Goal: Task Accomplishment & Management: Manage account settings

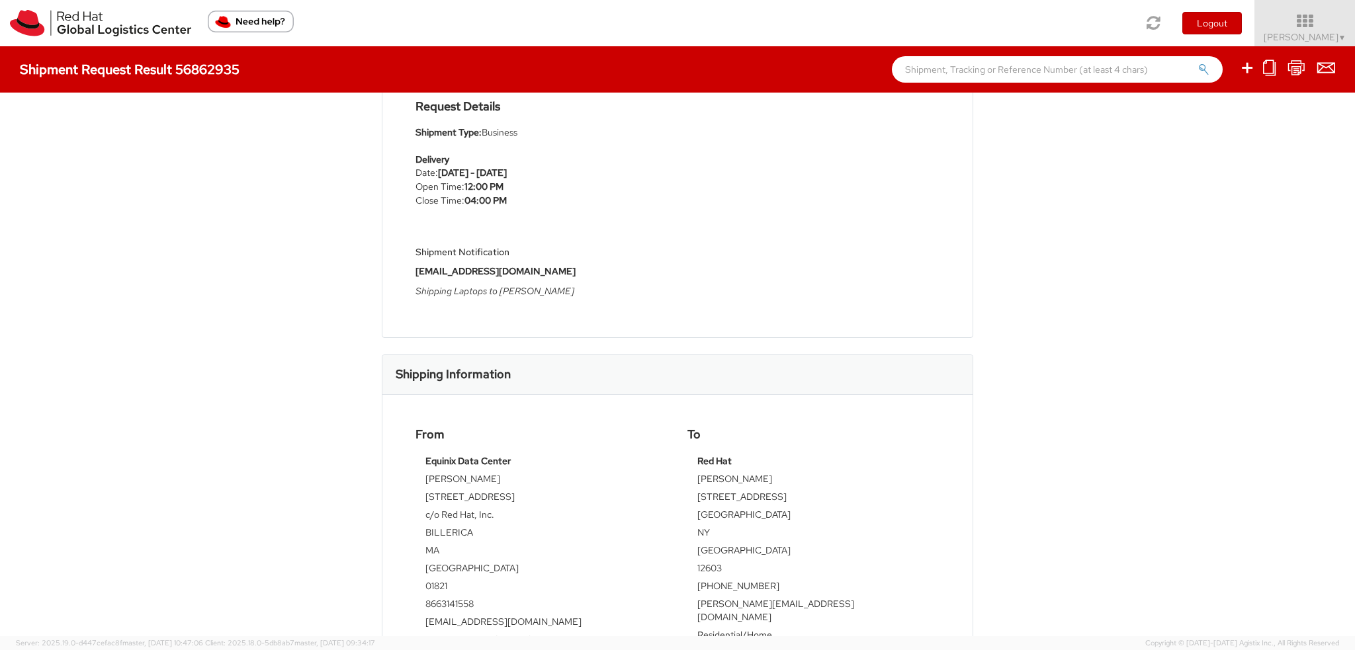
scroll to position [199, 0]
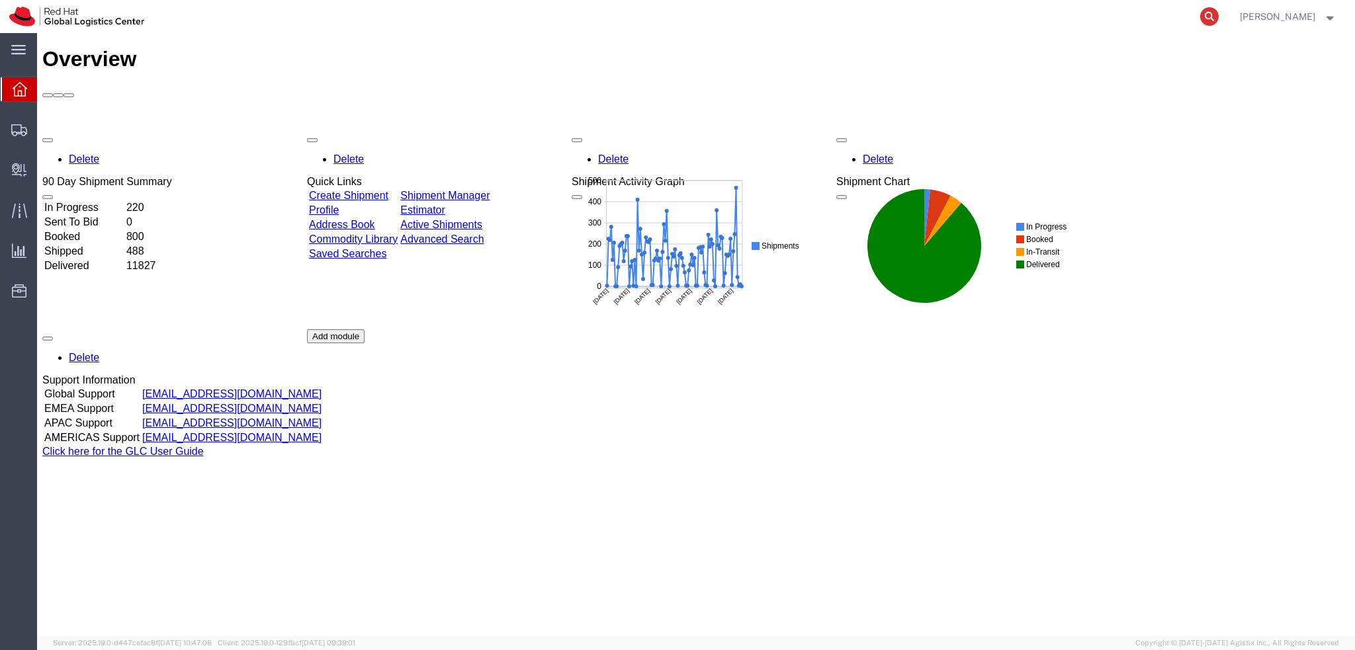
click at [1219, 19] on icon at bounding box center [1209, 16] width 19 height 19
click at [1131, 18] on input "search" at bounding box center [999, 17] width 402 height 32
paste input "393197514365"
type input "393197514365"
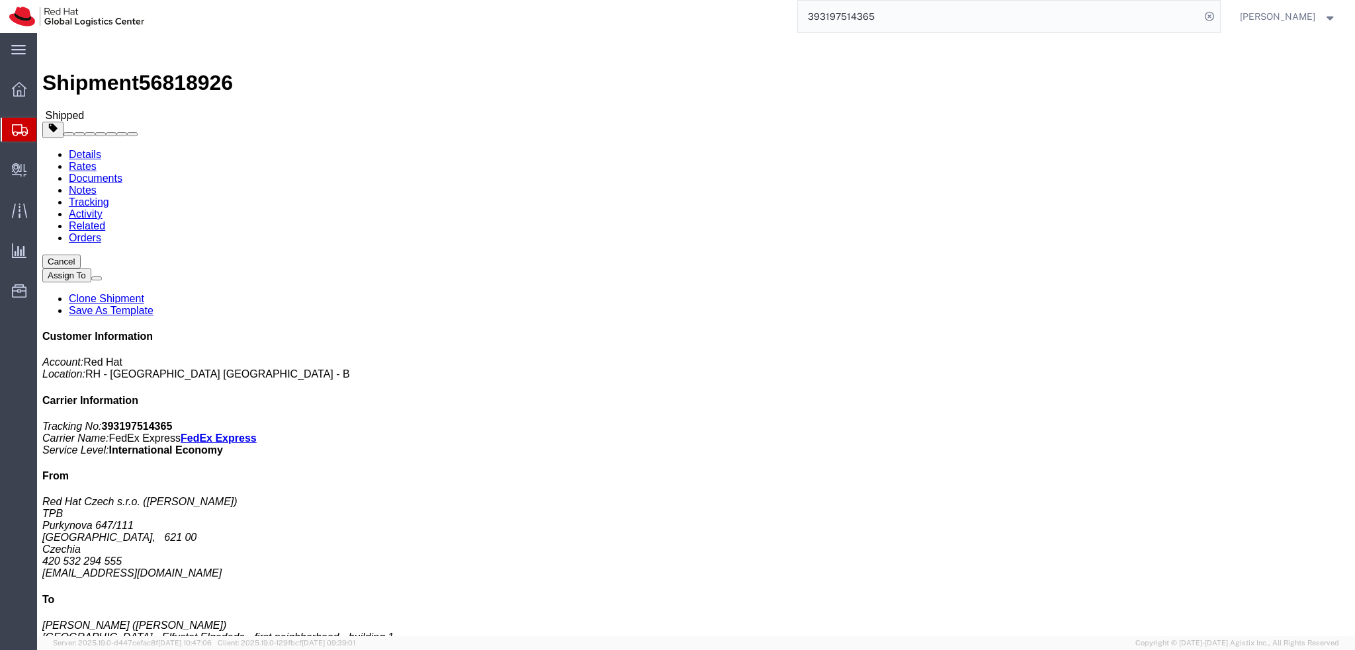
click link "Activity"
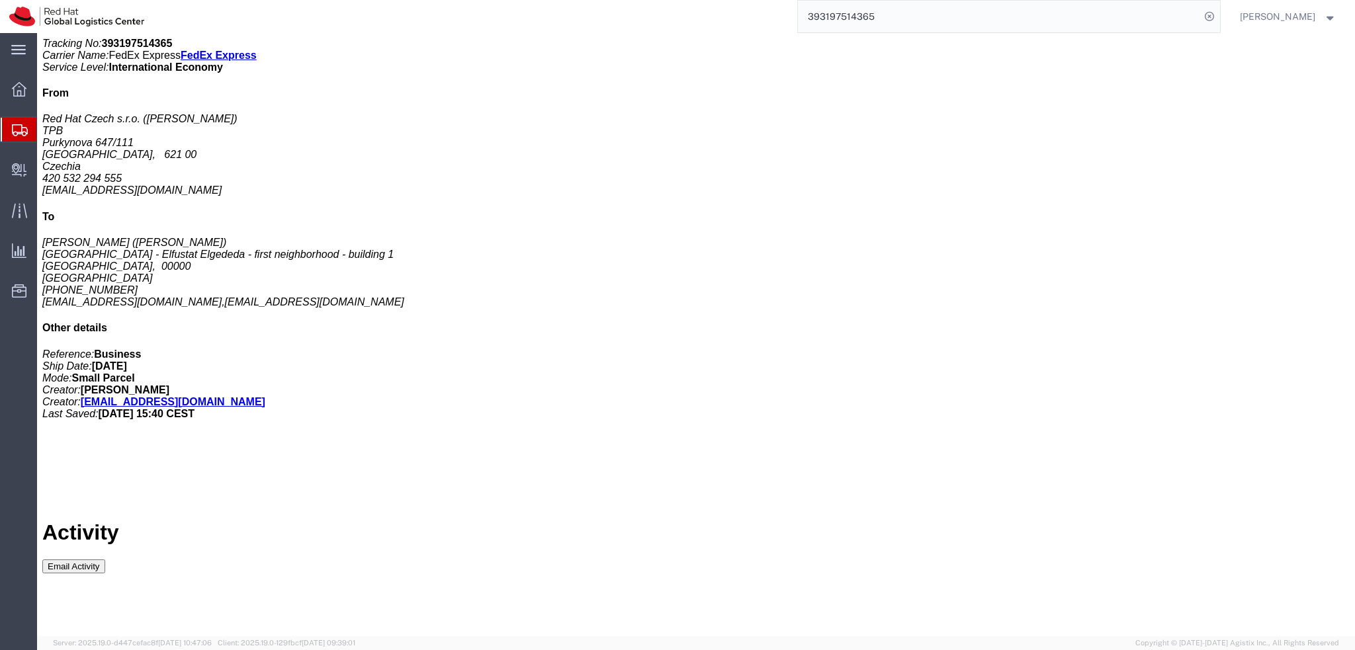
scroll to position [423, 0]
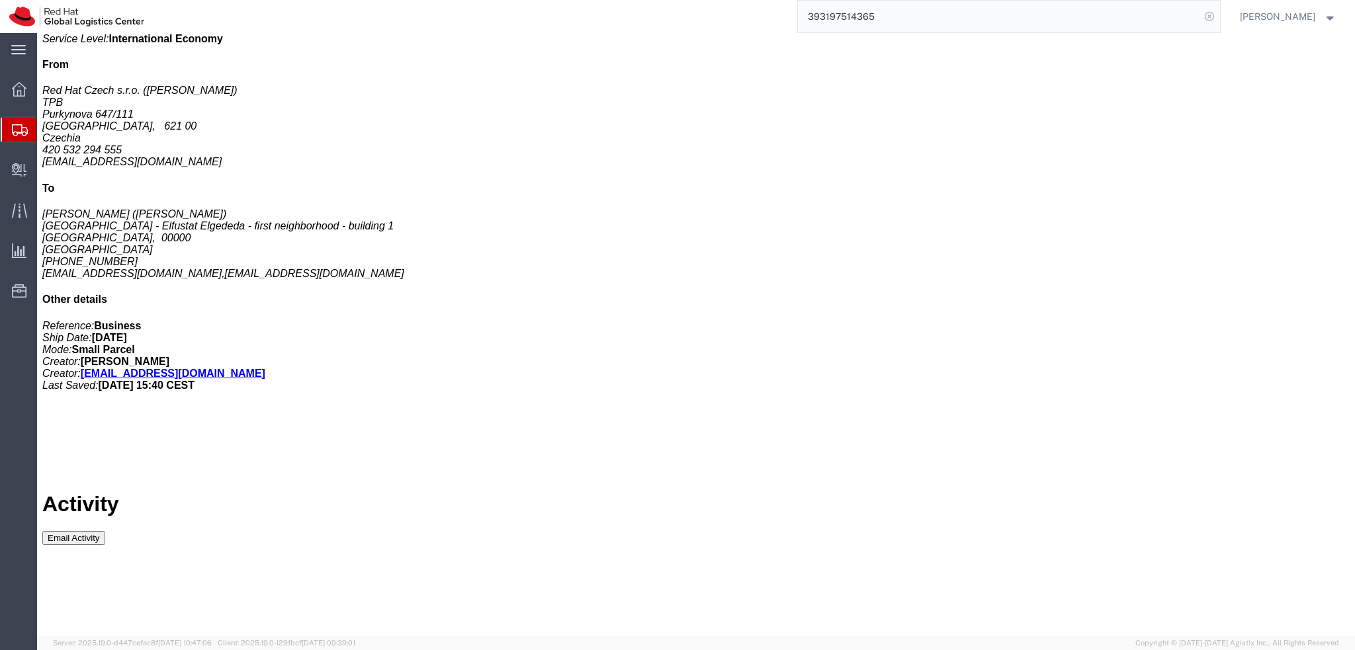
click at [1219, 15] on icon at bounding box center [1209, 16] width 19 height 19
drag, startPoint x: 1221, startPoint y: 14, endPoint x: 1132, endPoint y: 26, distance: 89.5
click at [1219, 14] on icon at bounding box center [1209, 16] width 19 height 19
click at [1000, 26] on input "search" at bounding box center [999, 17] width 402 height 32
paste input "56890570"
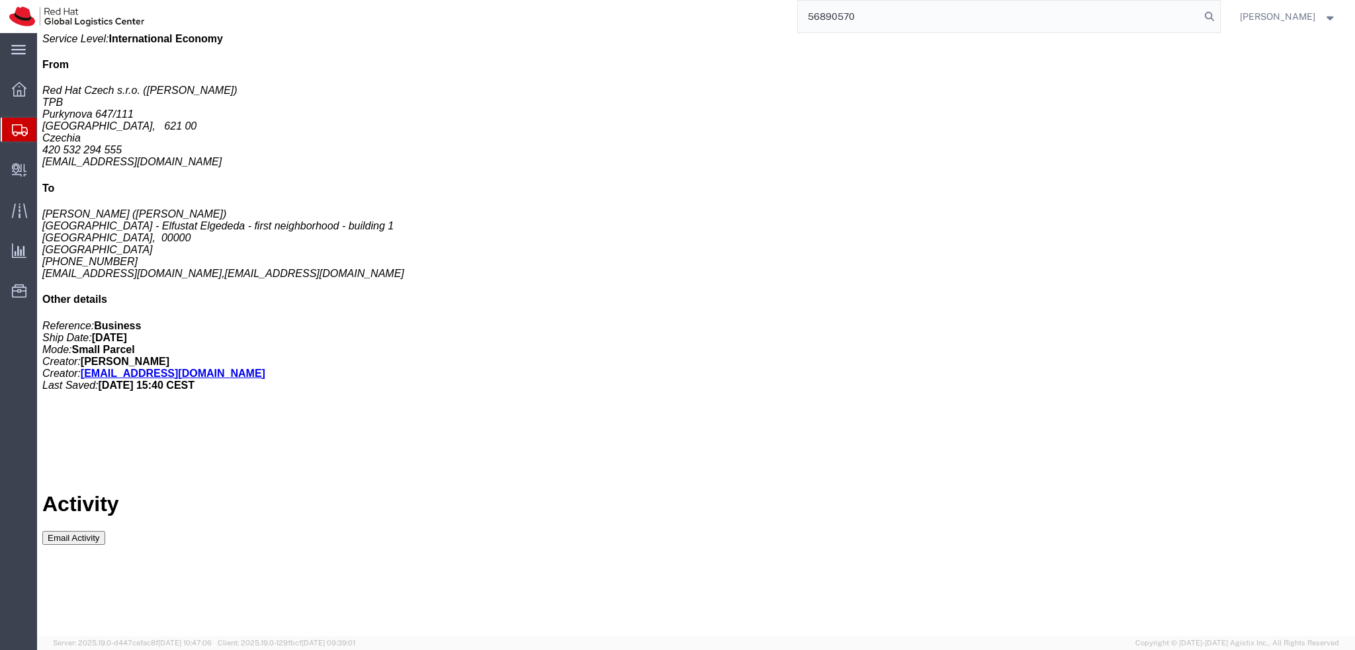
type input "56890570"
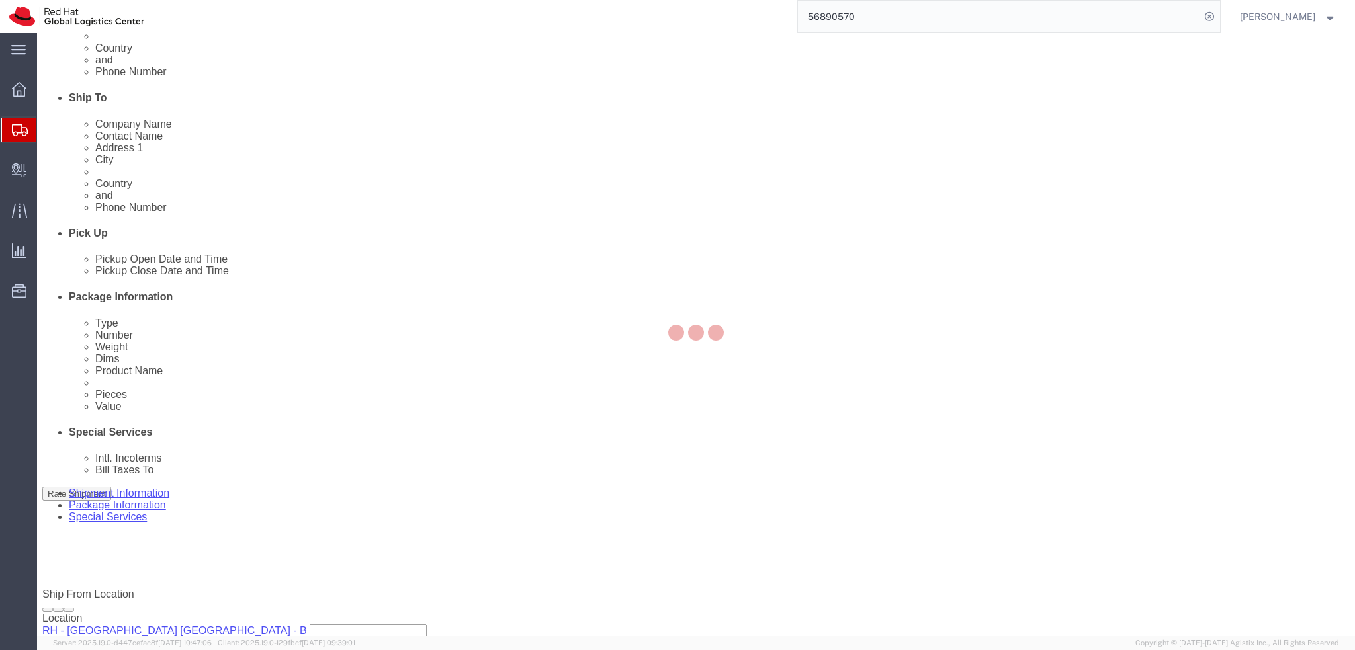
scroll to position [423, 0]
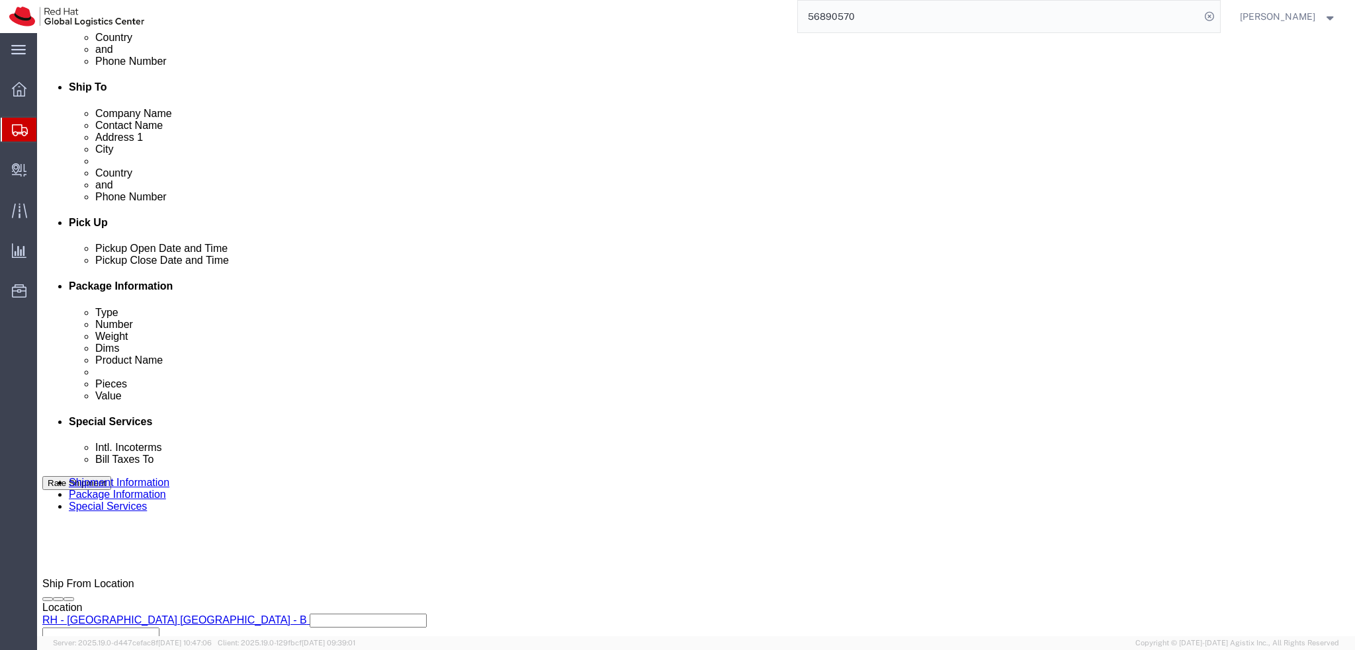
select select "38036"
select select "37934"
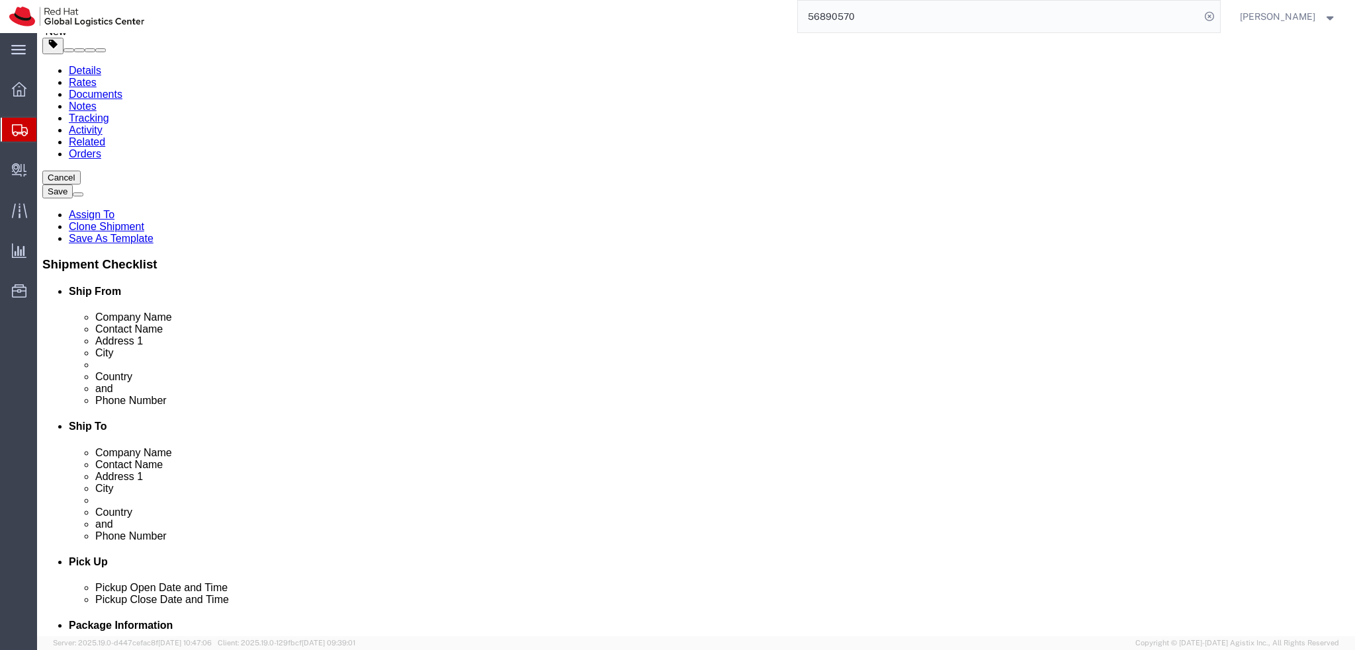
scroll to position [0, 0]
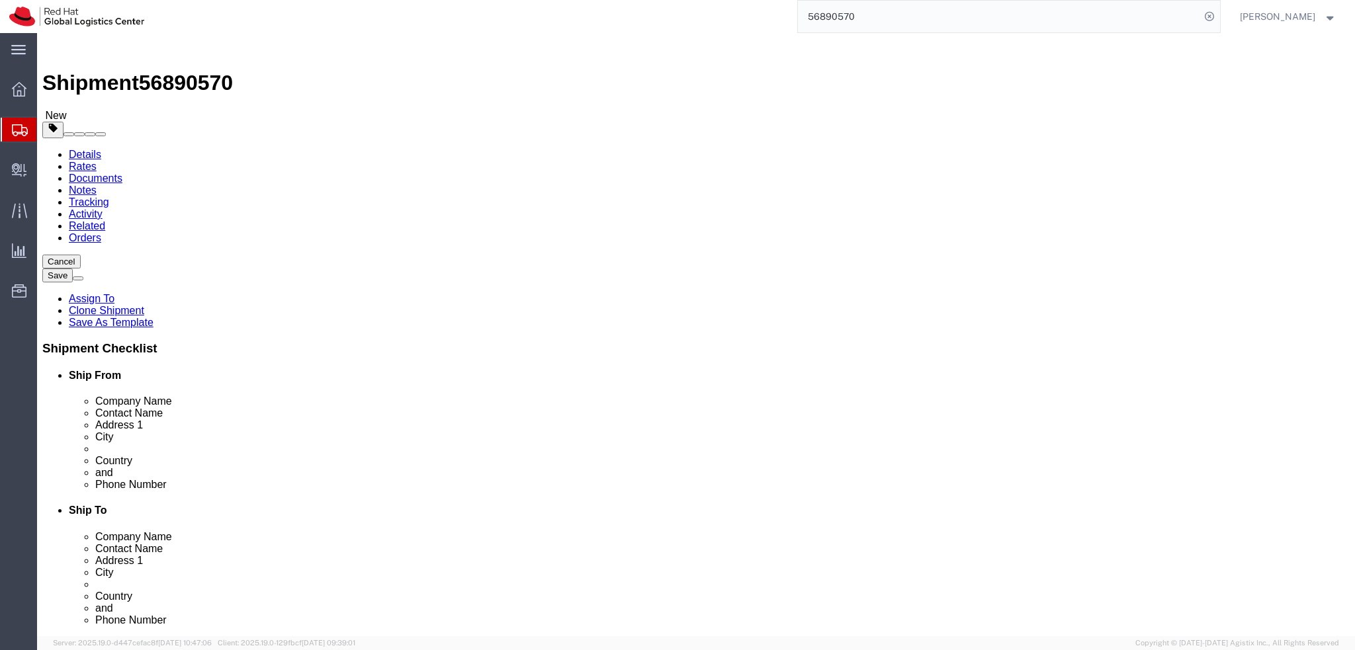
click button "Cancel"
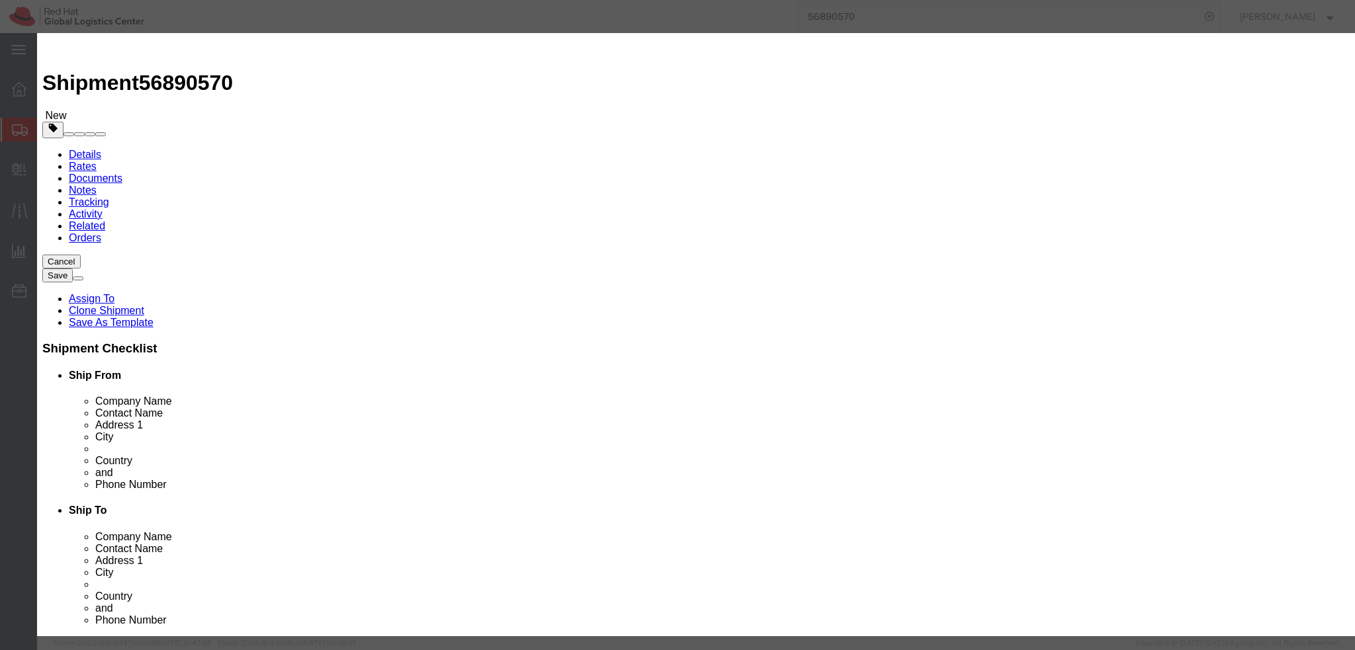
click button "Yes"
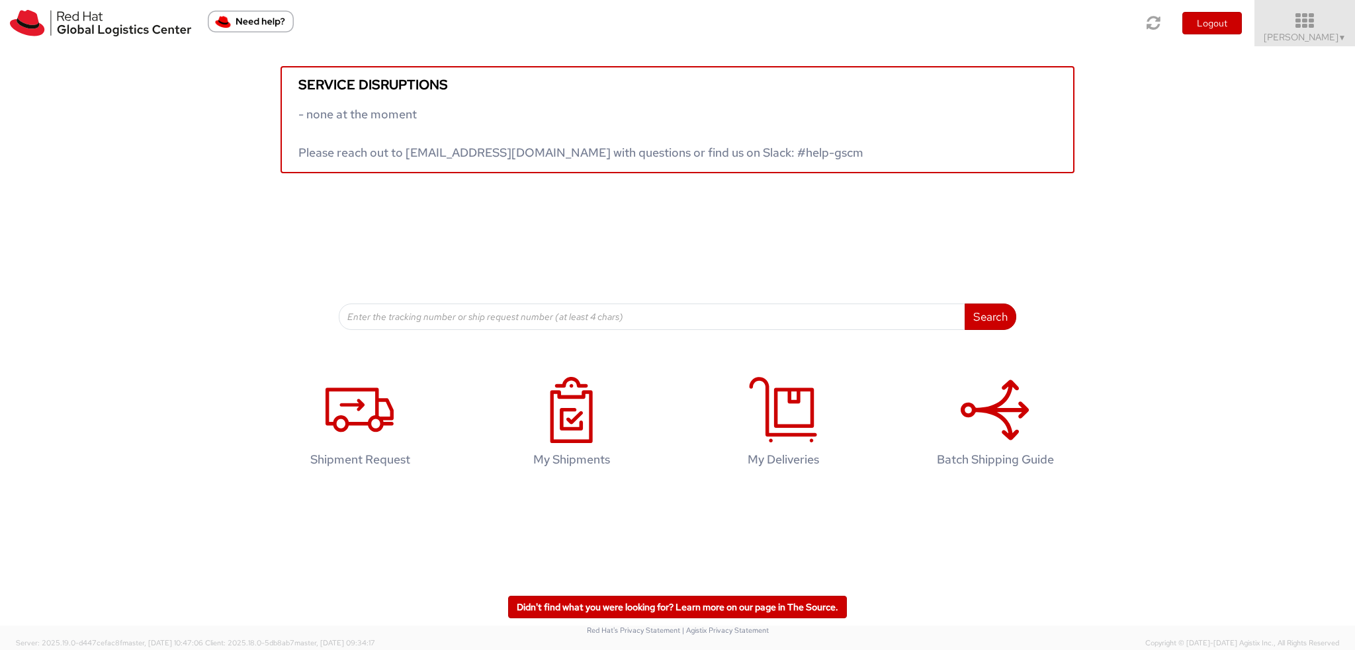
click at [1304, 28] on icon at bounding box center [1305, 21] width 116 height 19
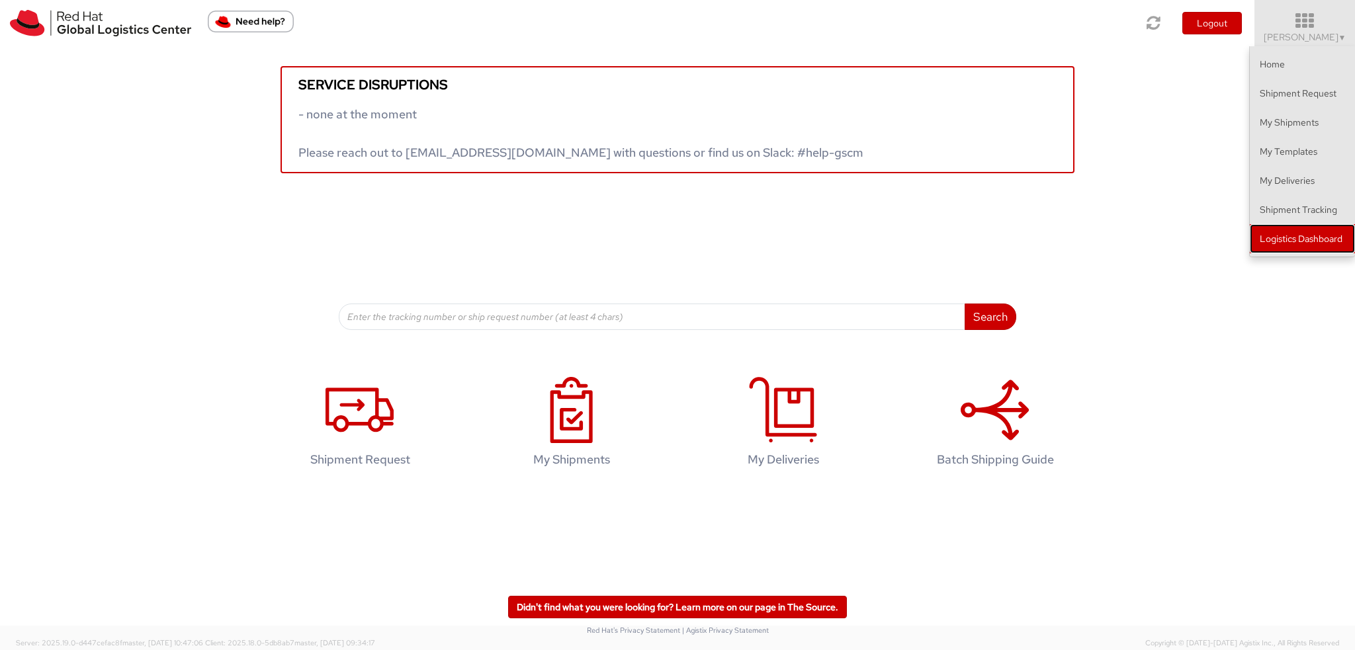
click at [1295, 225] on link "Logistics Dashboard" at bounding box center [1302, 238] width 105 height 29
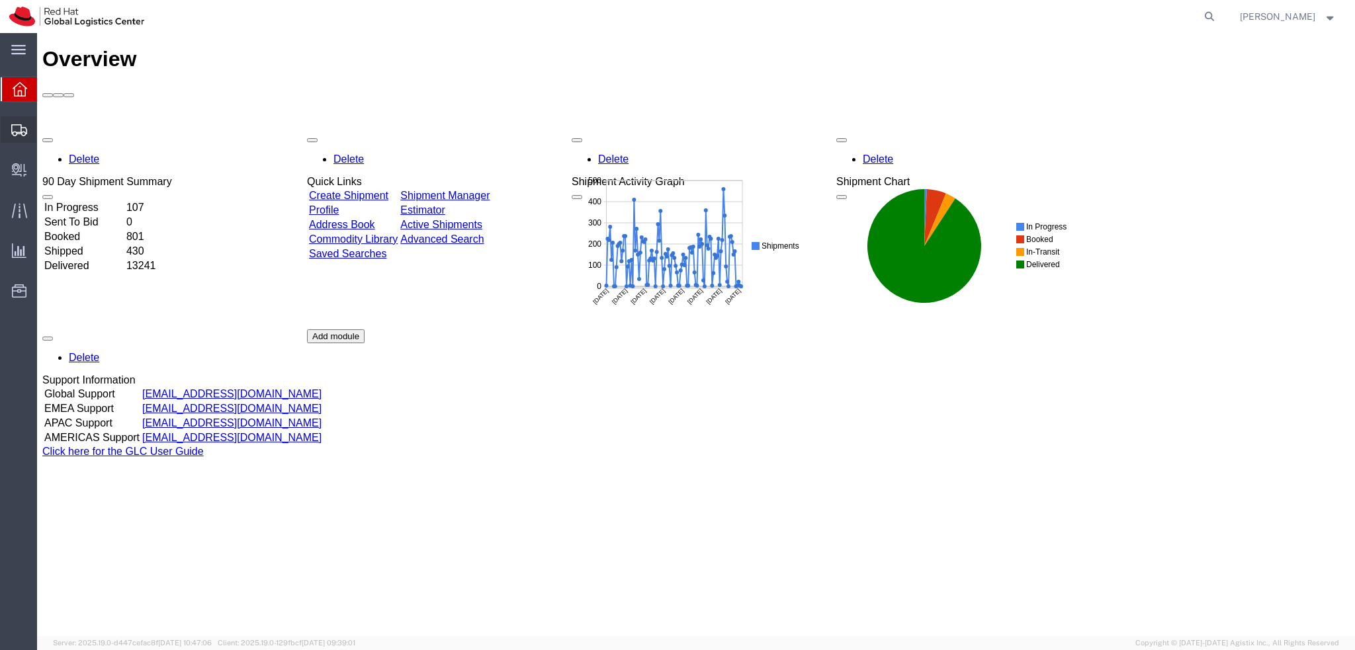
click at [19, 134] on icon at bounding box center [19, 130] width 16 height 12
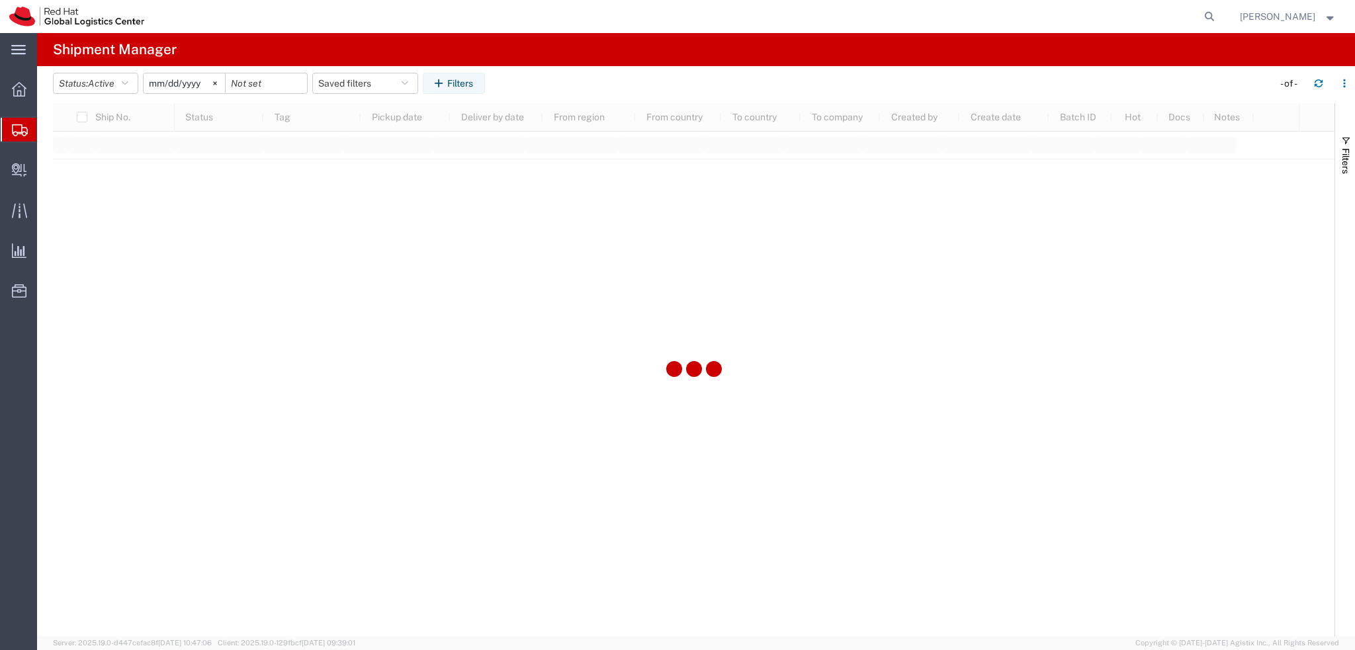
type input "2025-01-05"
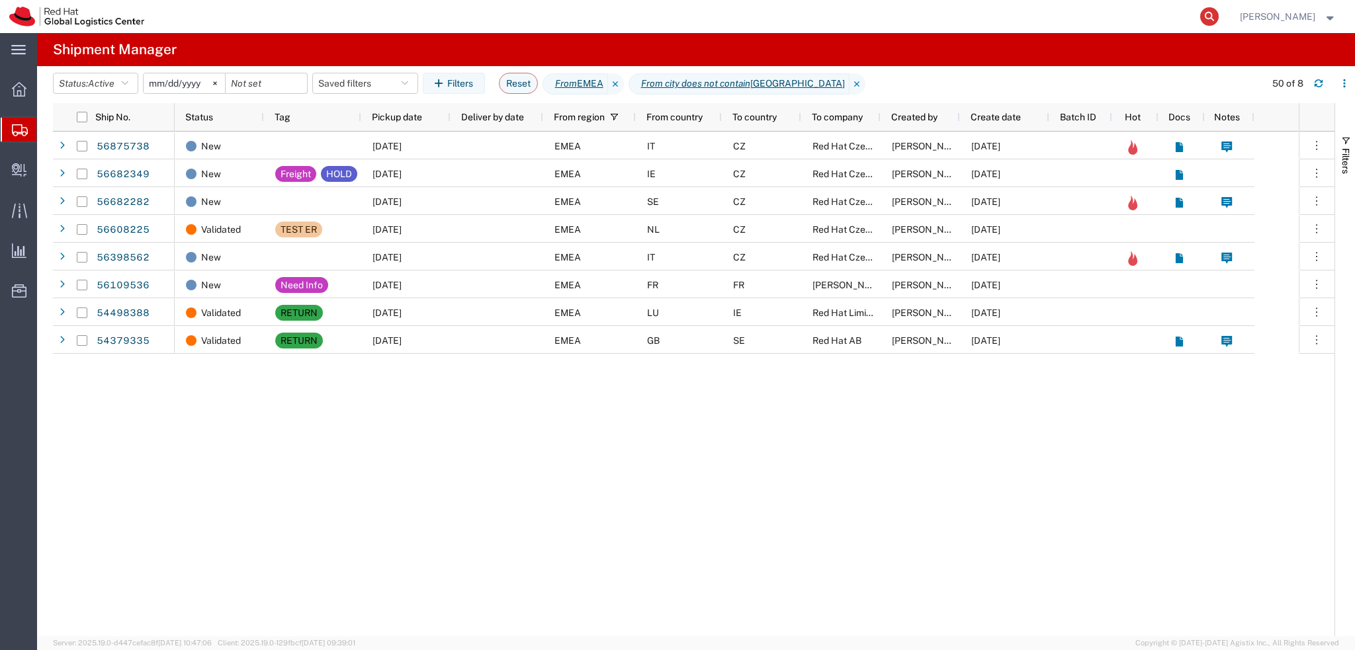
click at [1219, 10] on icon at bounding box center [1209, 16] width 19 height 19
click at [1180, 16] on input "search" at bounding box center [999, 17] width 402 height 32
paste input "5154631672"
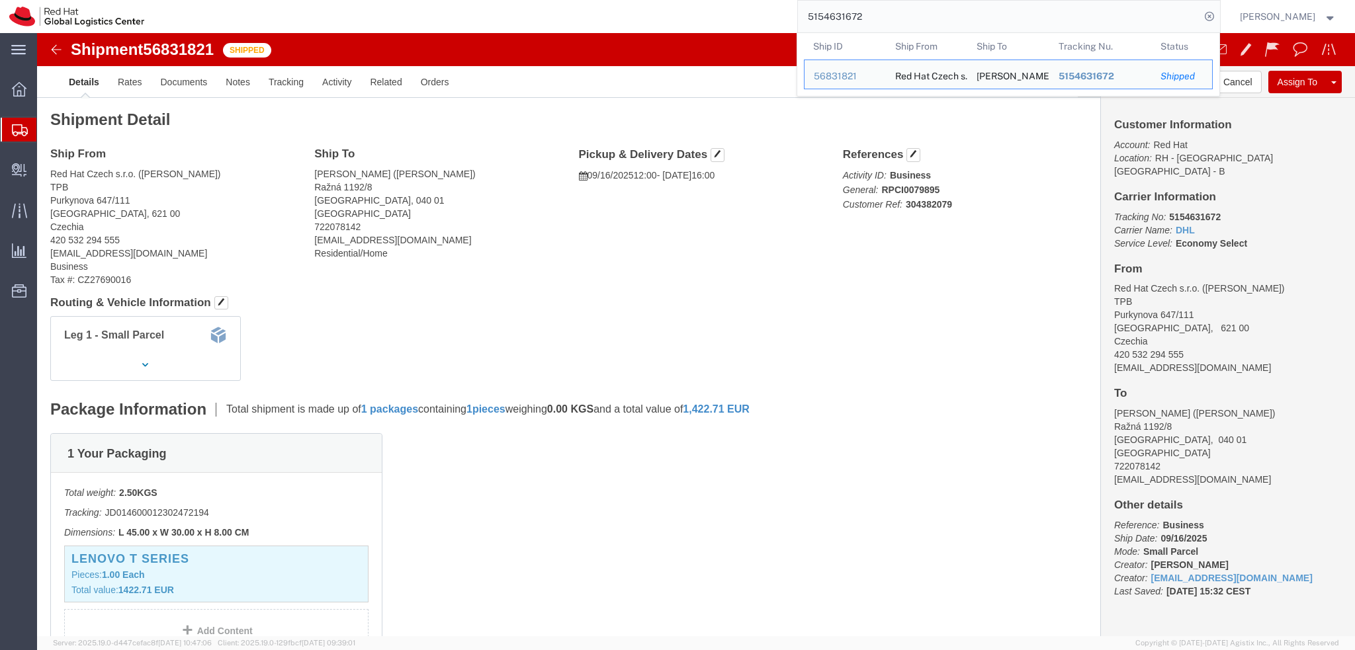
click address "Andrea Hanakova (Andrea Hanakova) Ražná 1192/8 Košice, 040 01 Slovakia 72207814…"
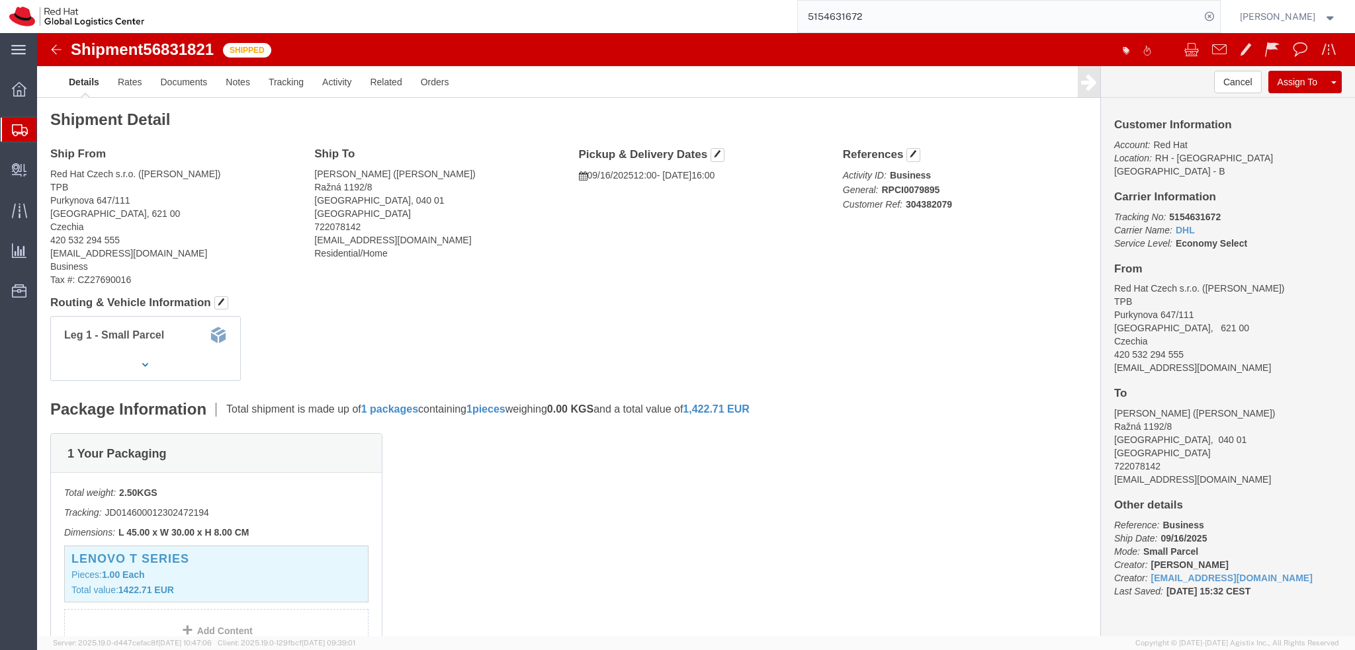
click address "Andrea Hanakova (Andrea Hanakova) Ražná 1192/8 Košice, 040 01 Slovakia 72207814…"
copy address "ahanakov@redhat.com"
click link "Activity"
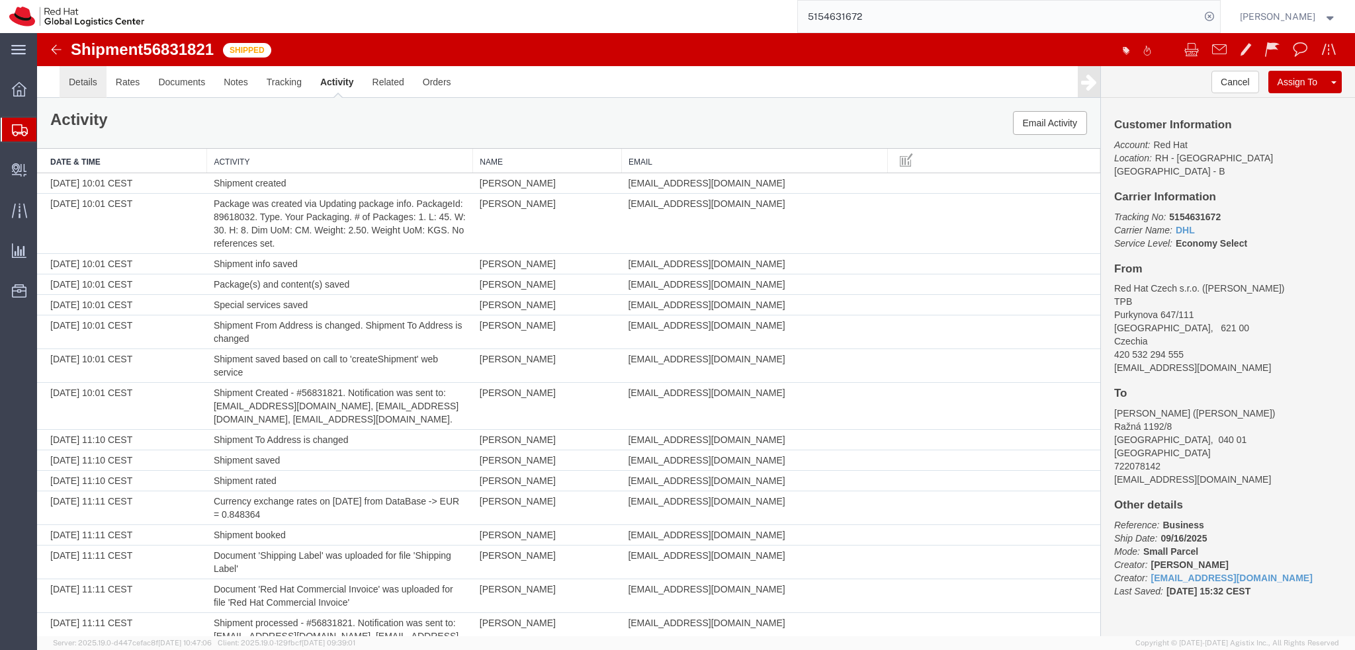
click at [99, 87] on link "Details" at bounding box center [83, 82] width 47 height 32
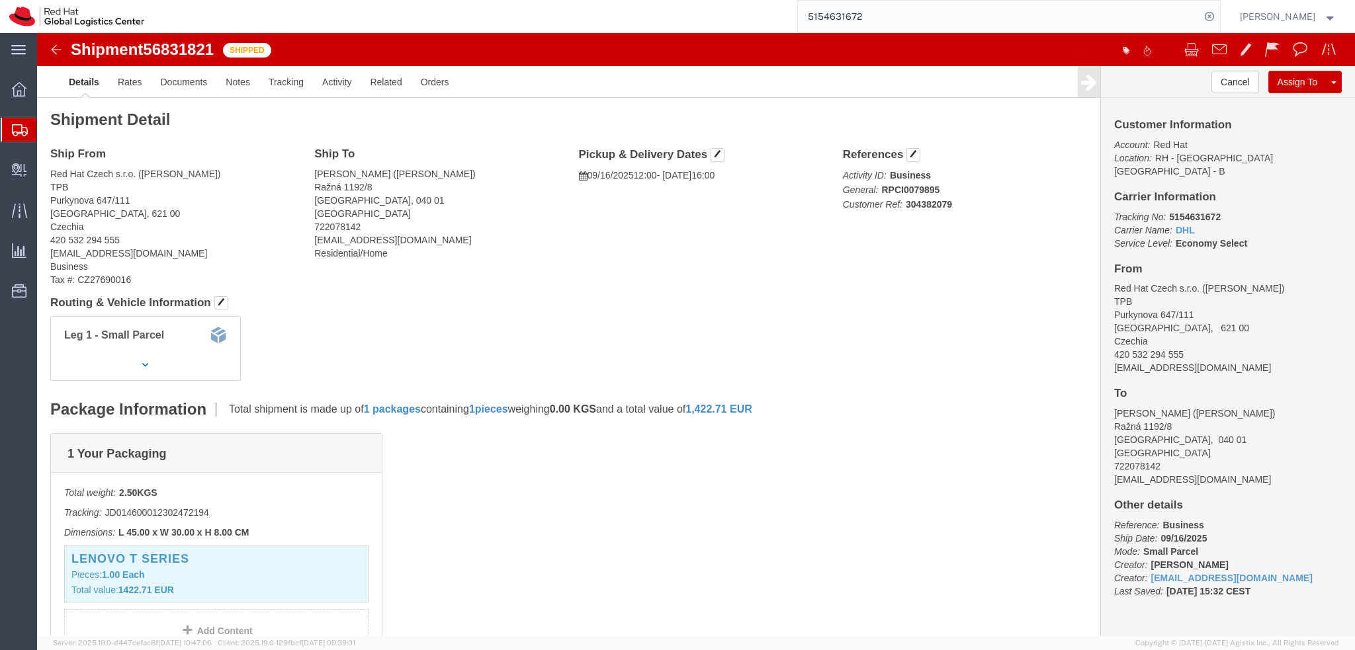
click img
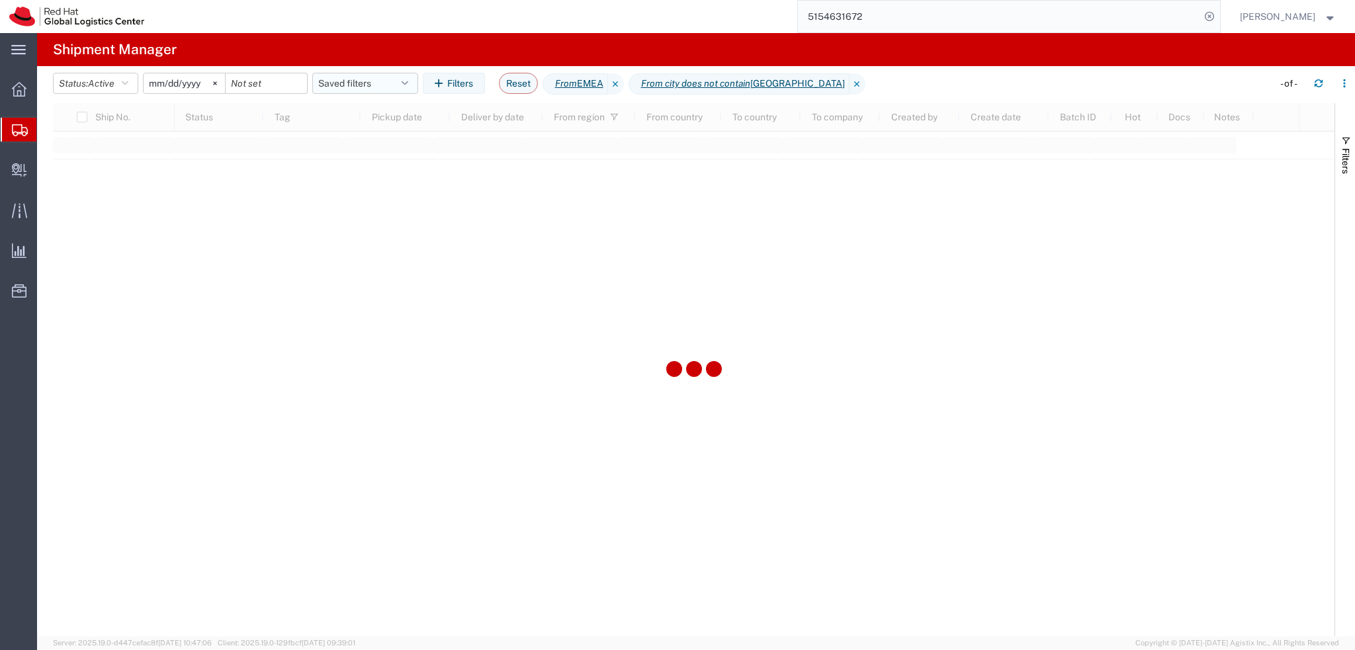
click at [400, 85] on button "Saved filters" at bounding box center [365, 83] width 106 height 21
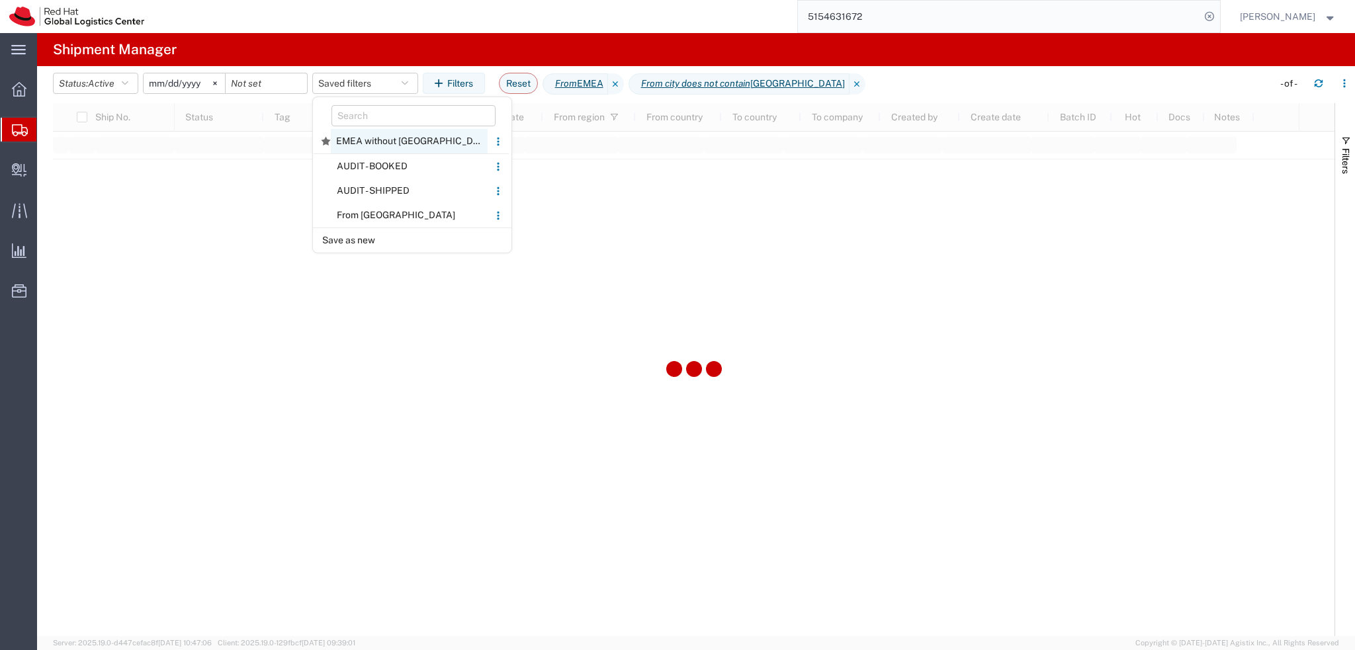
click at [404, 140] on span "EMEA without Brno" at bounding box center [409, 141] width 157 height 24
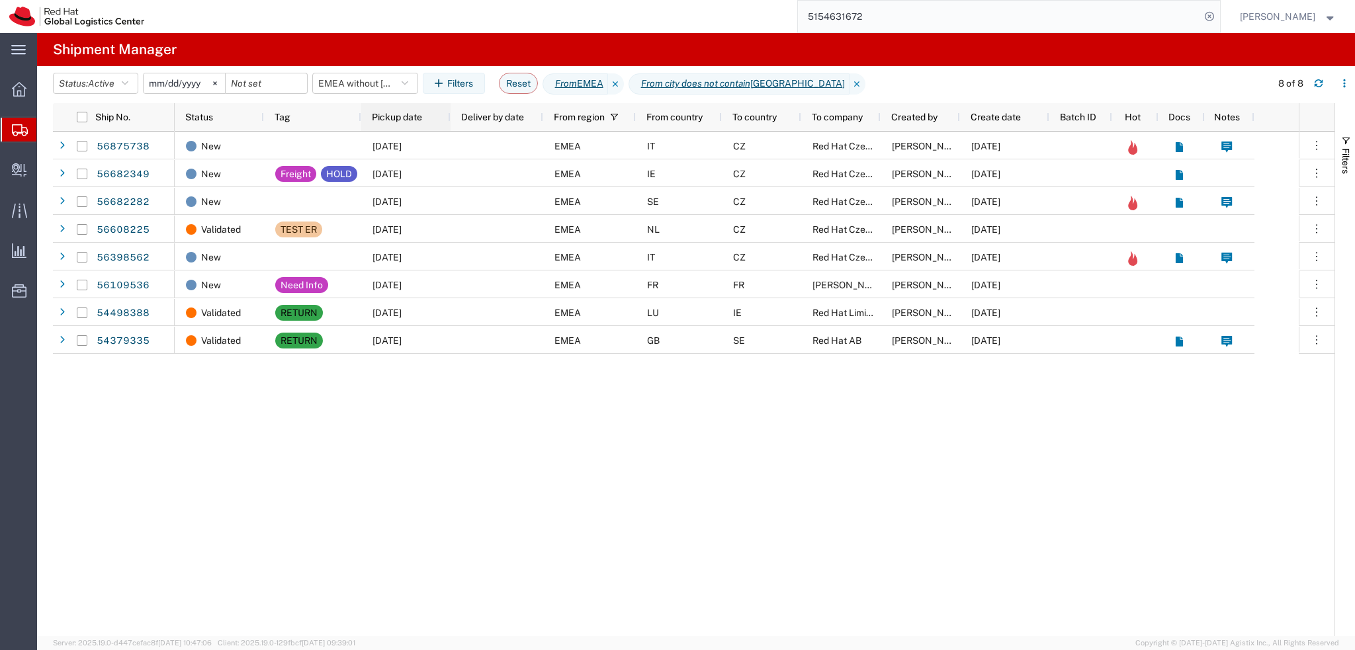
click at [407, 125] on div "Pickup date" at bounding box center [408, 117] width 73 height 21
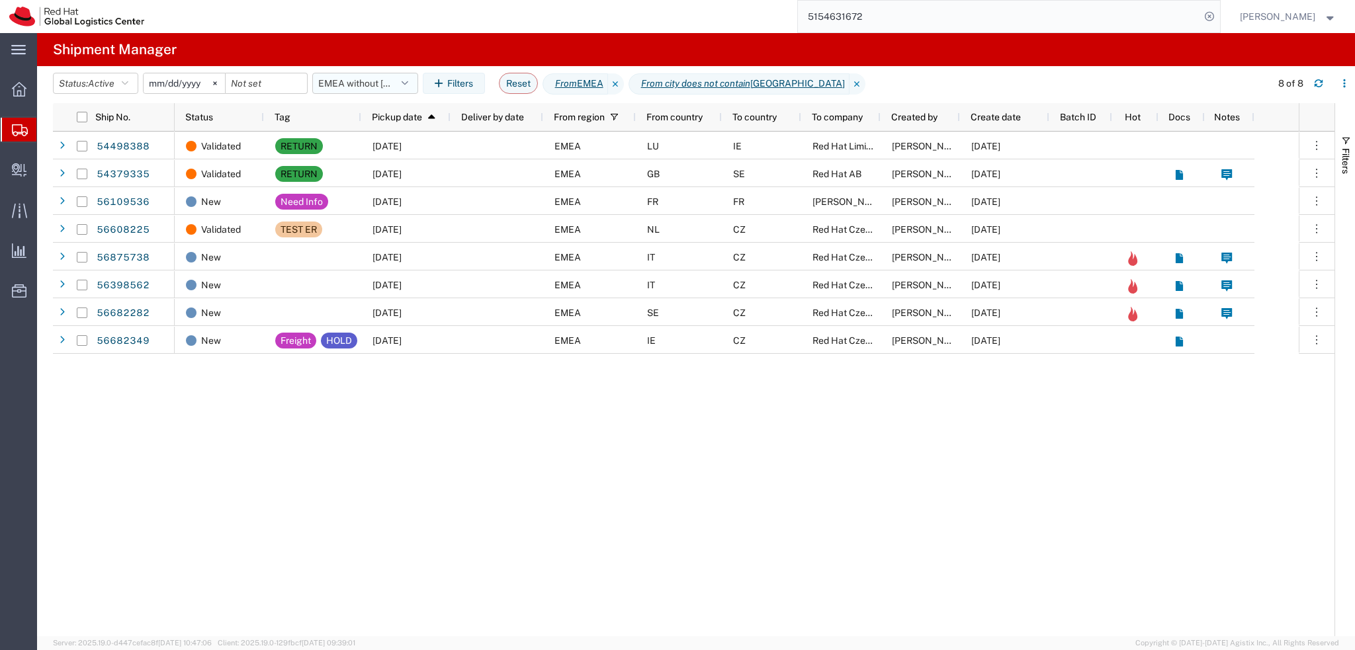
click at [408, 87] on icon "button" at bounding box center [405, 83] width 7 height 9
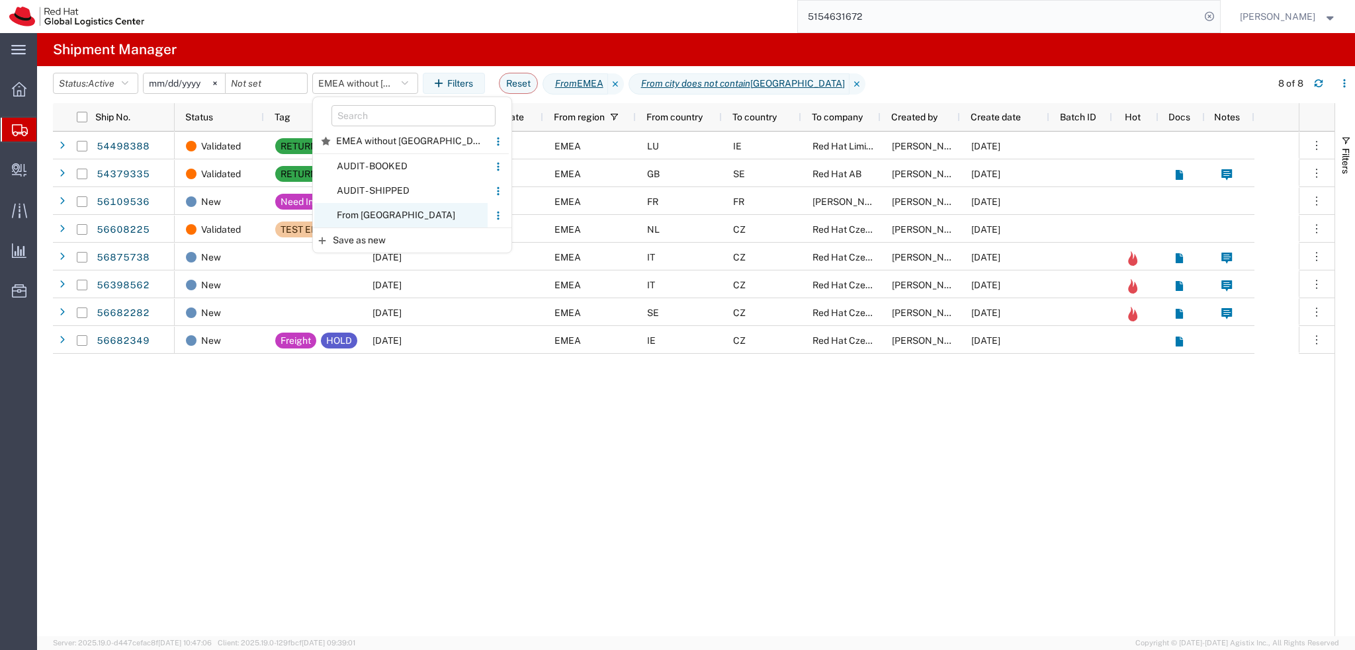
click at [404, 208] on span "From CZ" at bounding box center [400, 215] width 173 height 24
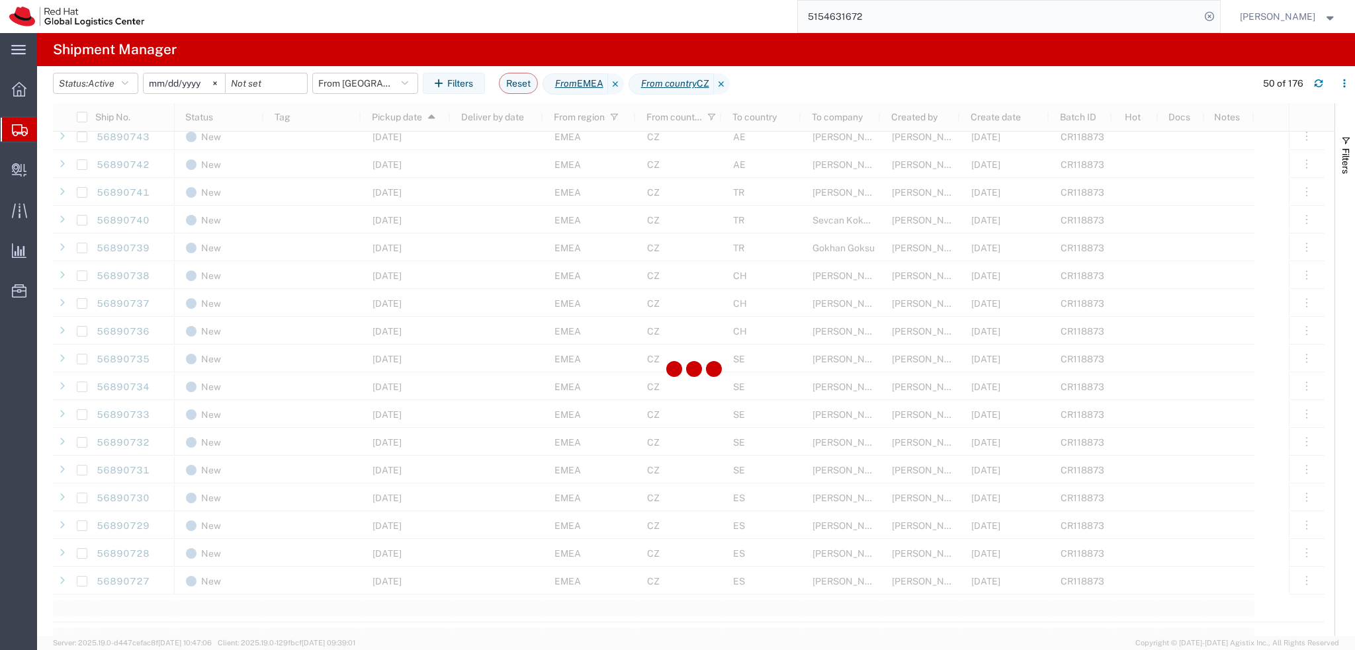
scroll to position [1390, 0]
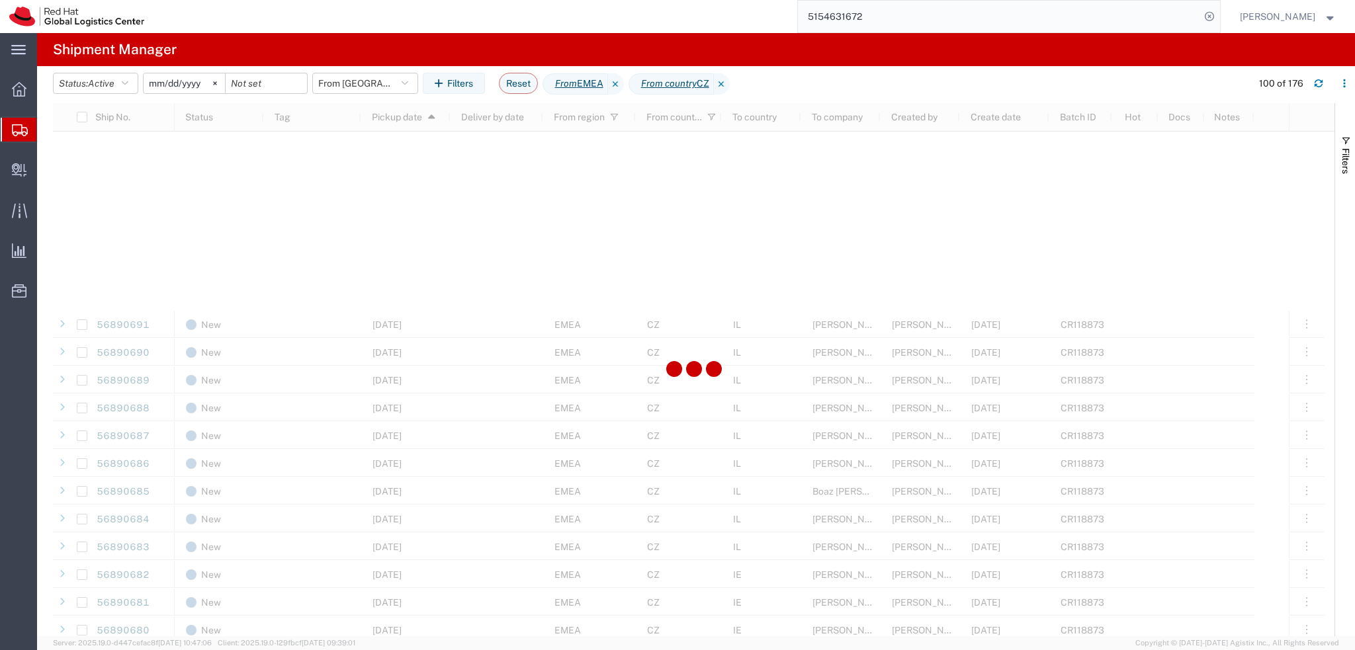
scroll to position [2712, 0]
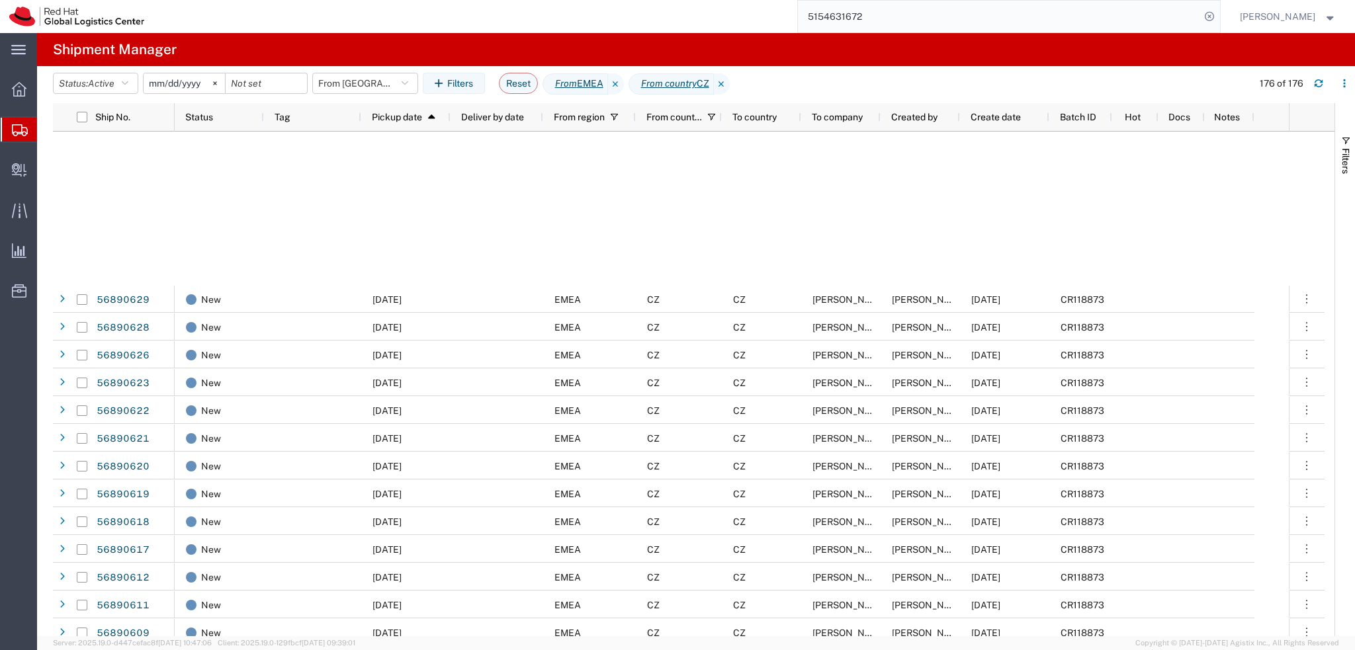
scroll to position [4386, 0]
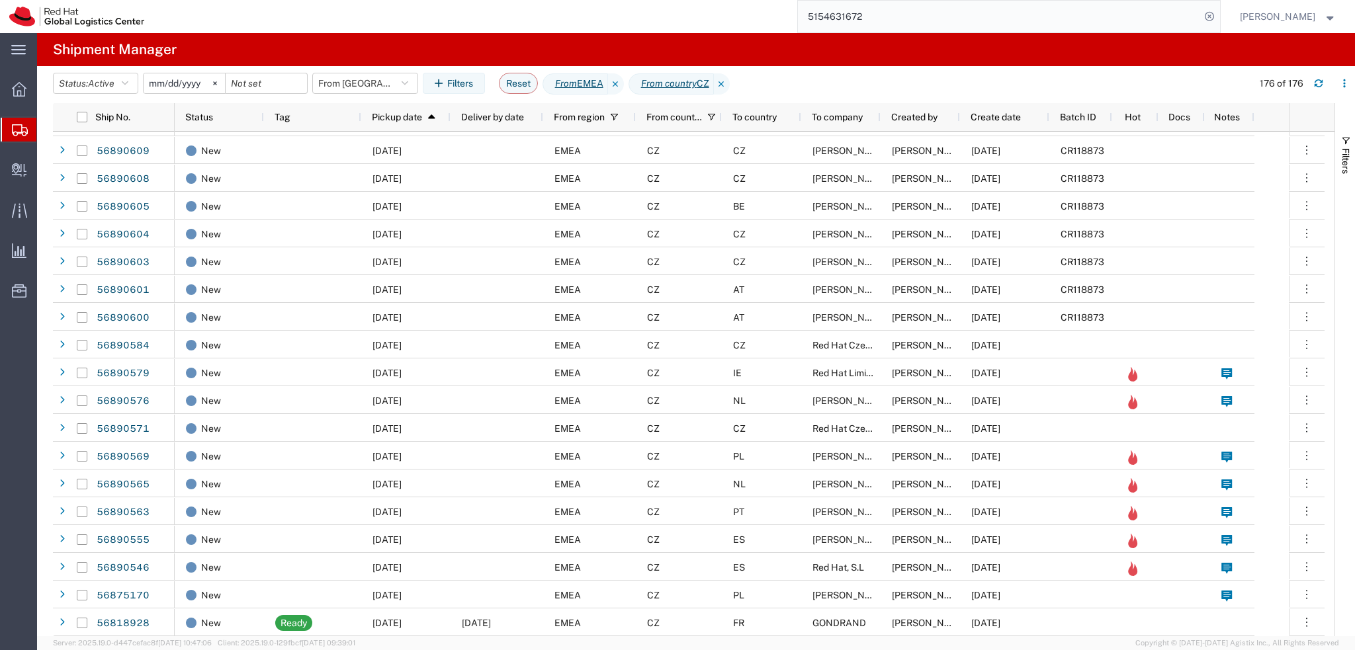
click at [922, 22] on input "5154631672" at bounding box center [999, 17] width 402 height 32
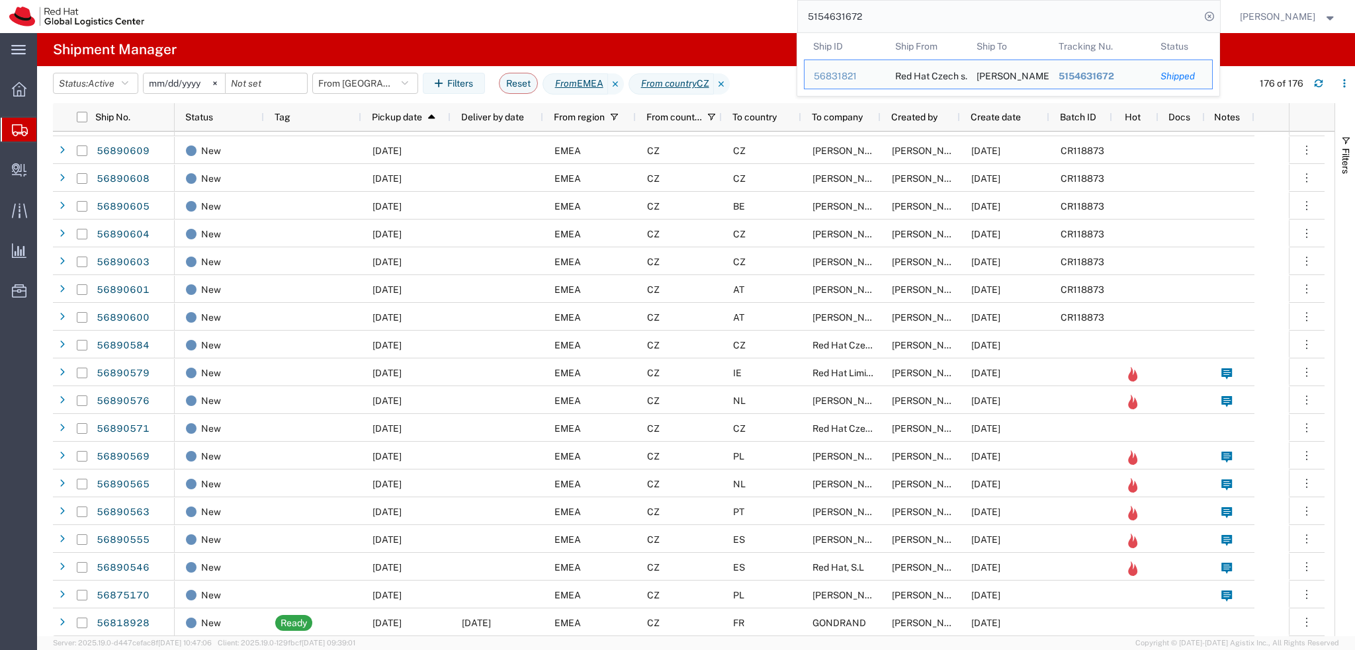
click at [922, 22] on input "5154631672" at bounding box center [999, 17] width 402 height 32
paste input "6804557"
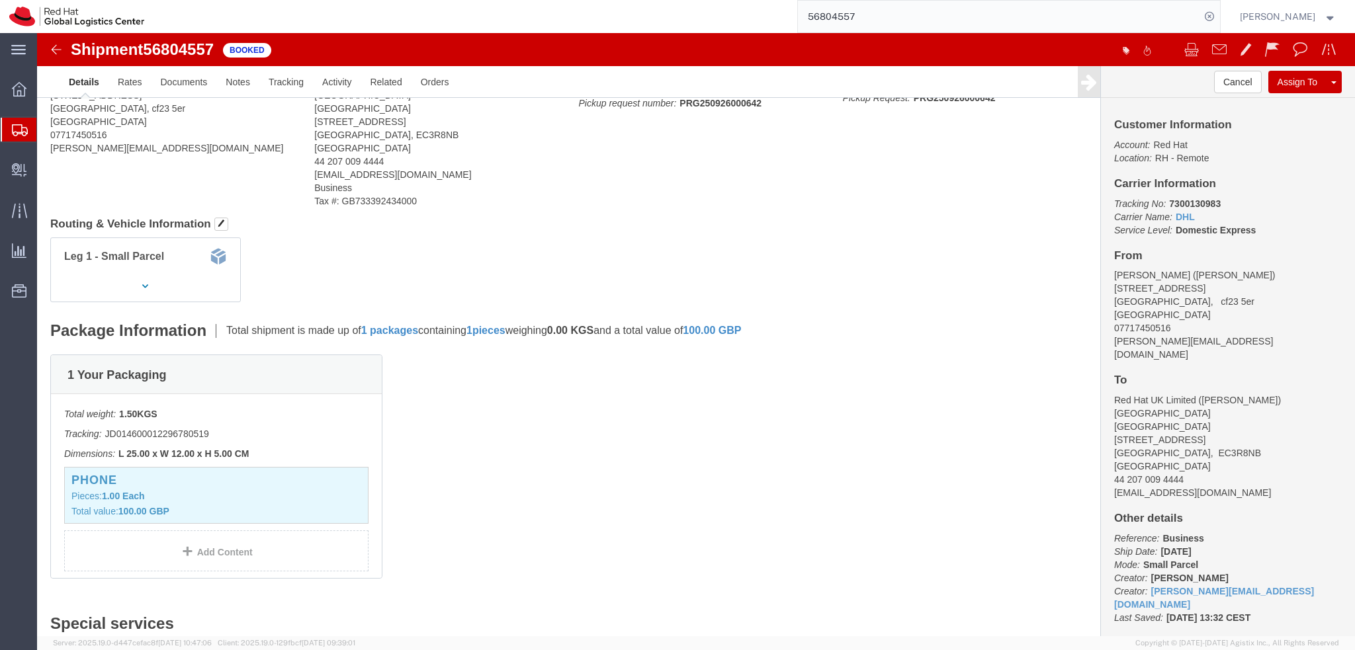
scroll to position [283, 0]
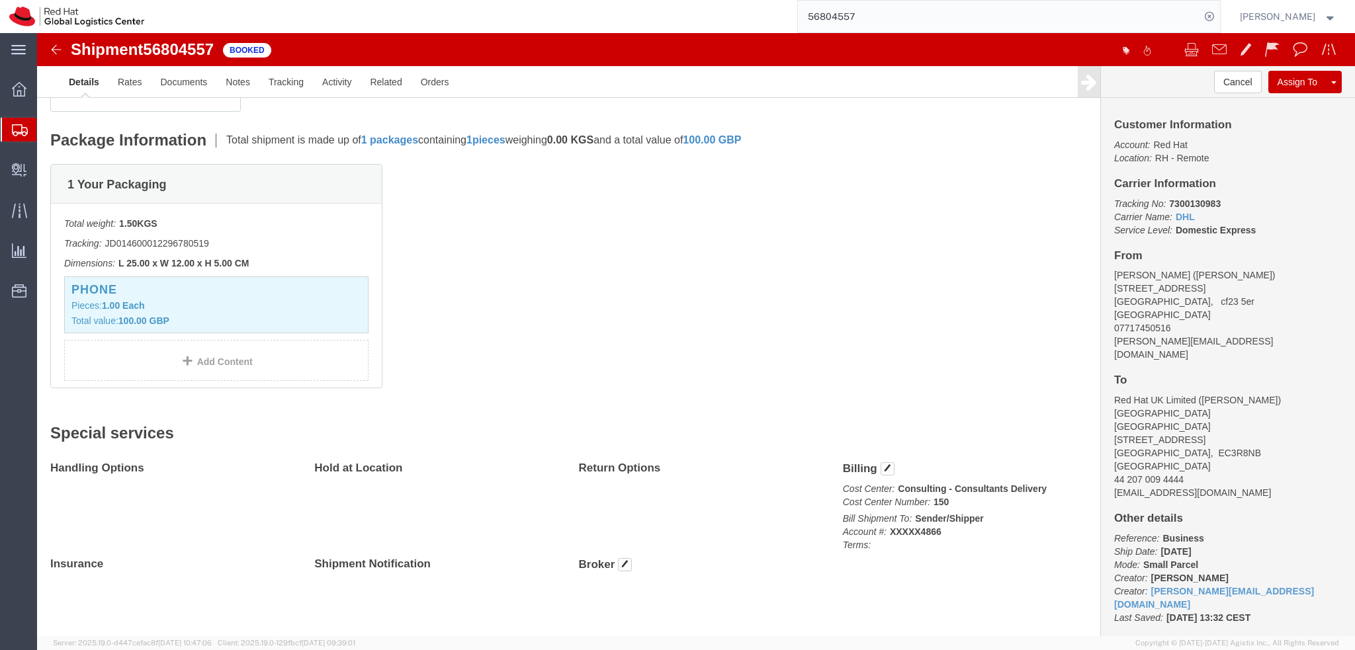
click at [930, 22] on input "56804557" at bounding box center [999, 17] width 402 height 32
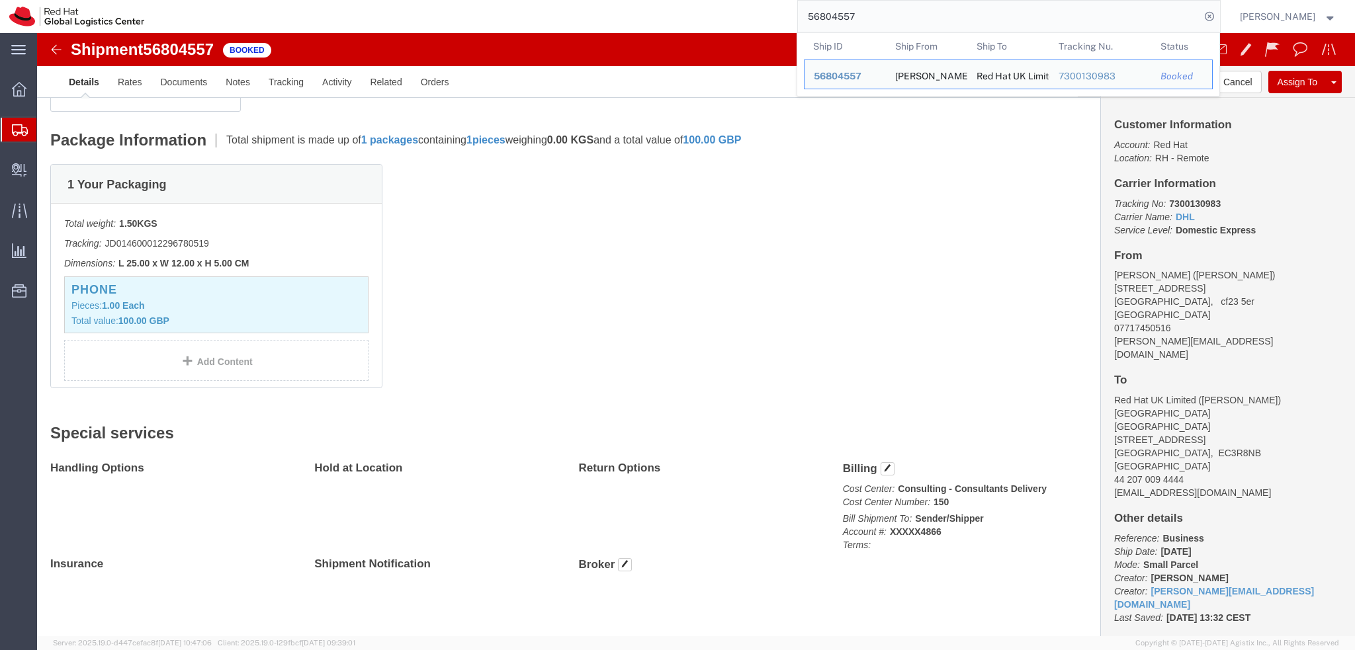
click at [930, 22] on input "56804557" at bounding box center [999, 17] width 402 height 32
paste input "18928"
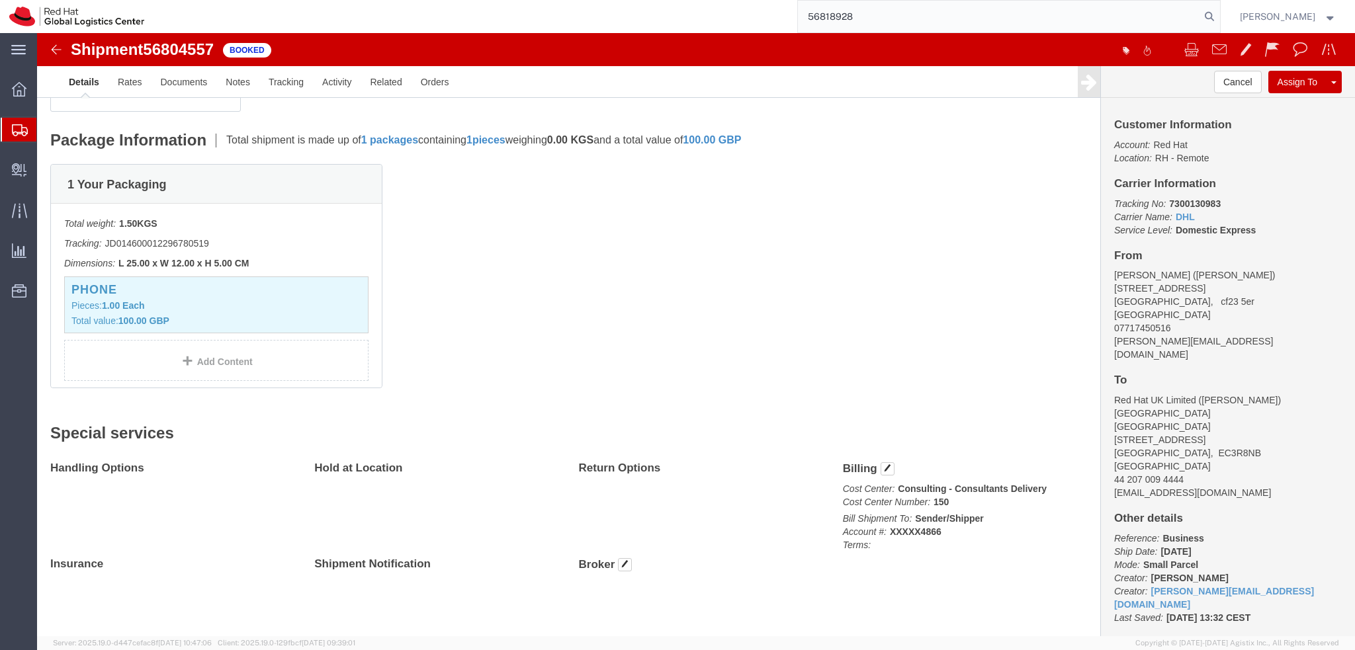
type input "56818928"
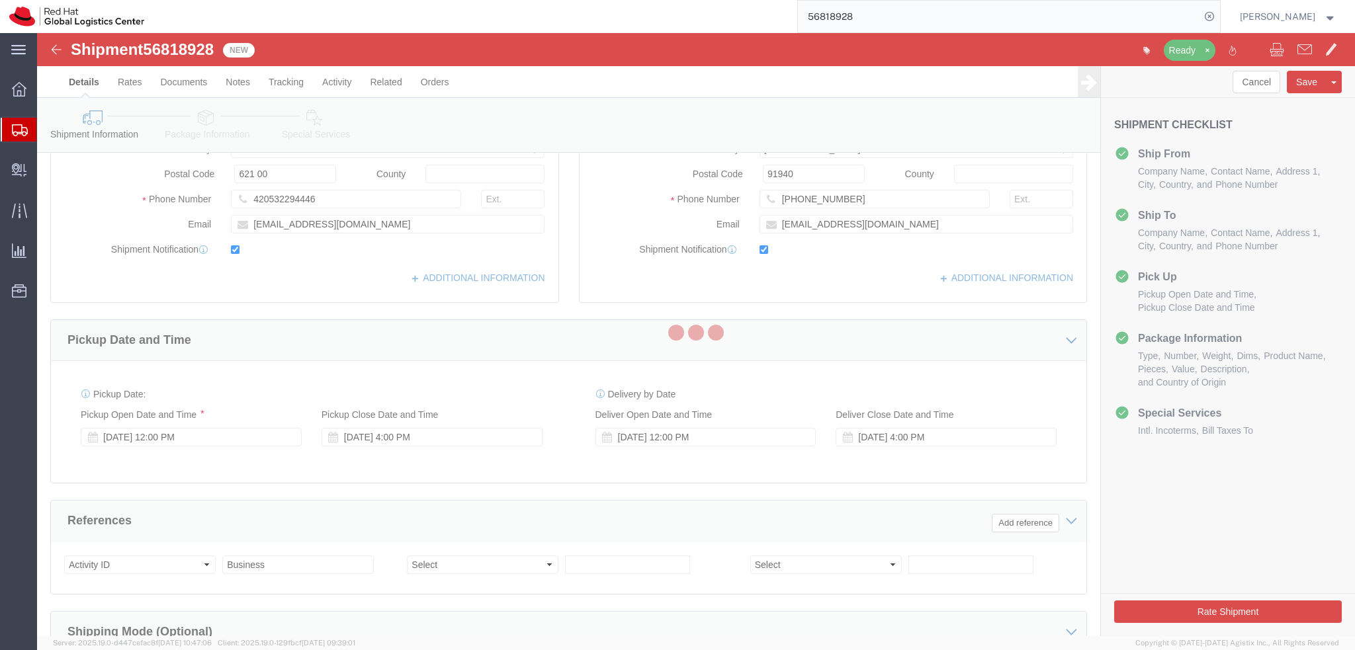
select select "38037"
select select
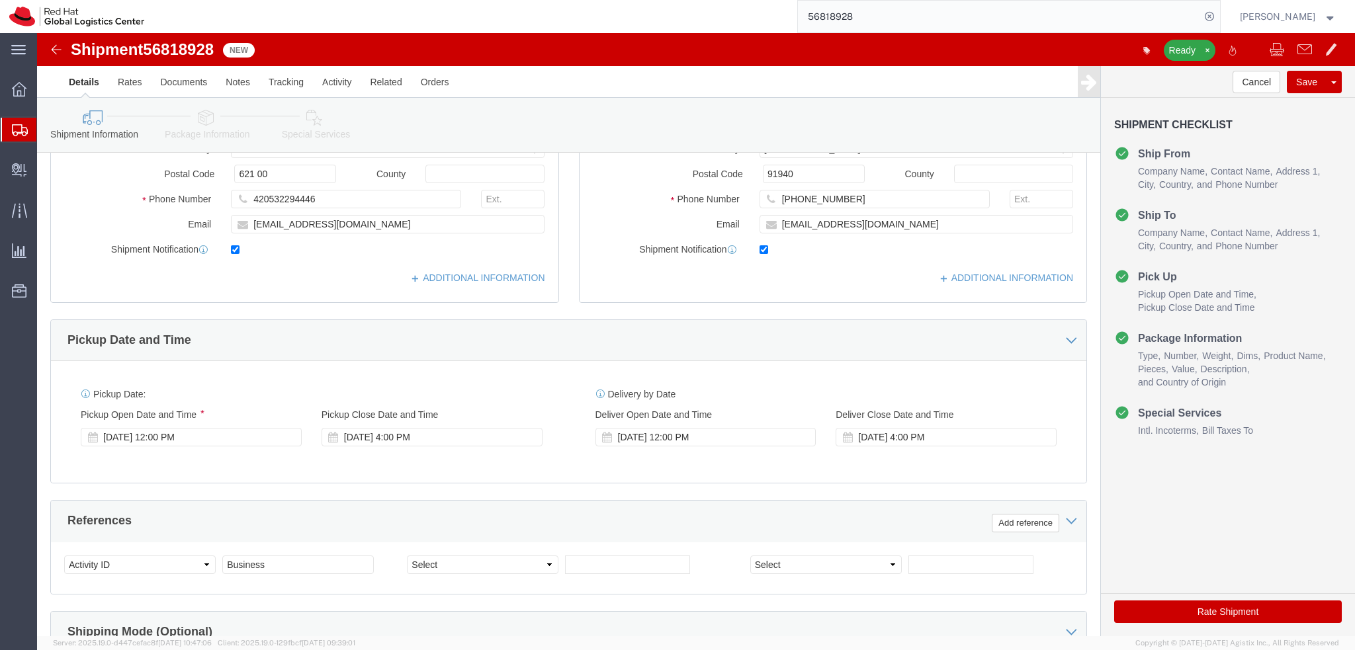
click img
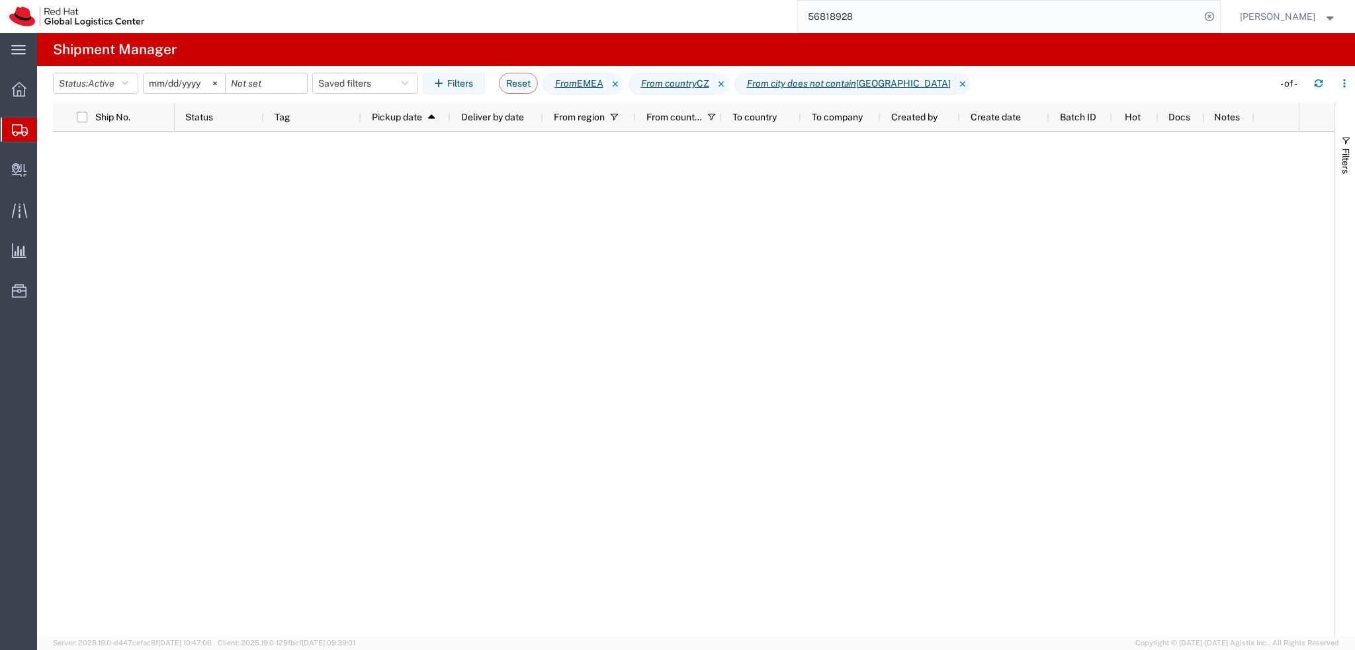
click at [896, 22] on input "56818928" at bounding box center [999, 17] width 402 height 32
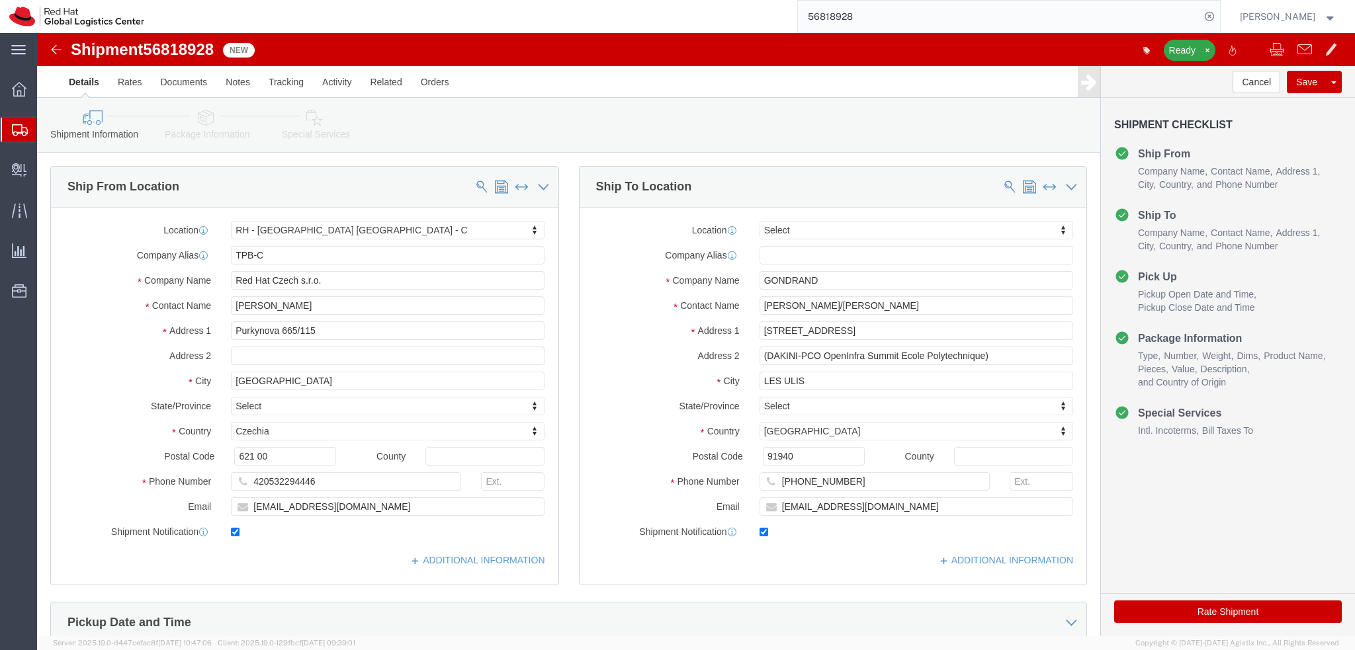
select select "38037"
select select
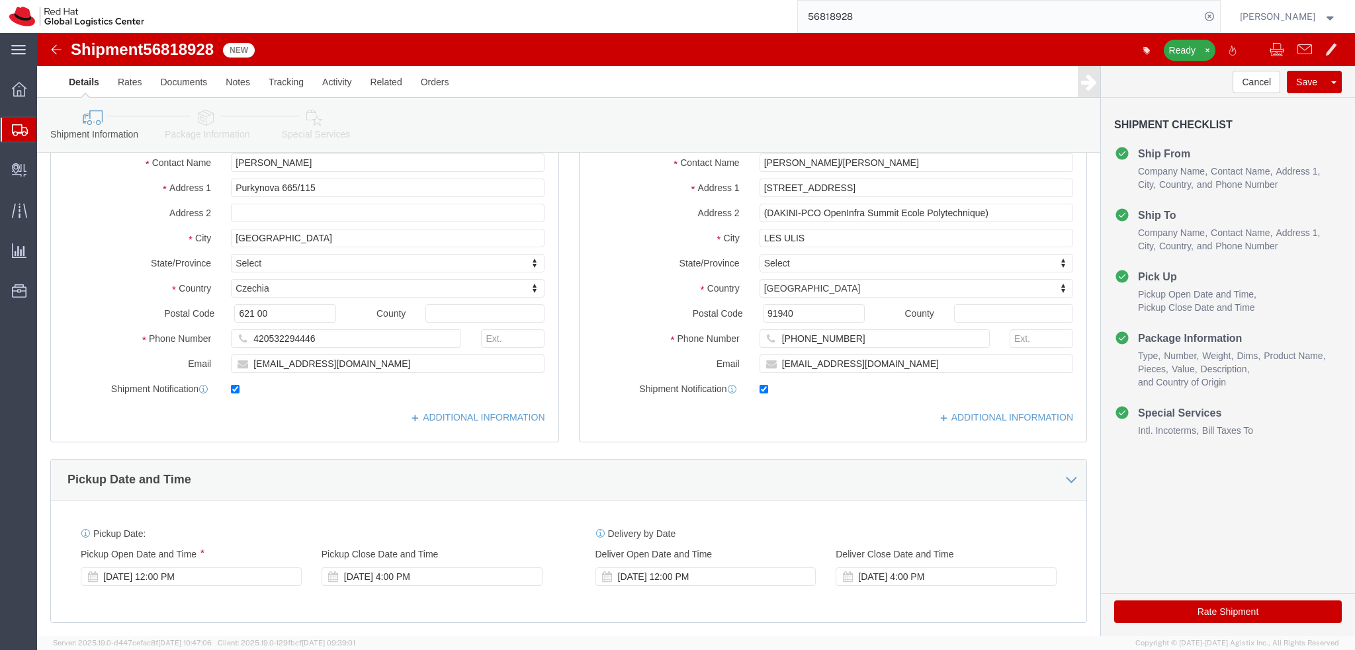
scroll to position [136, 0]
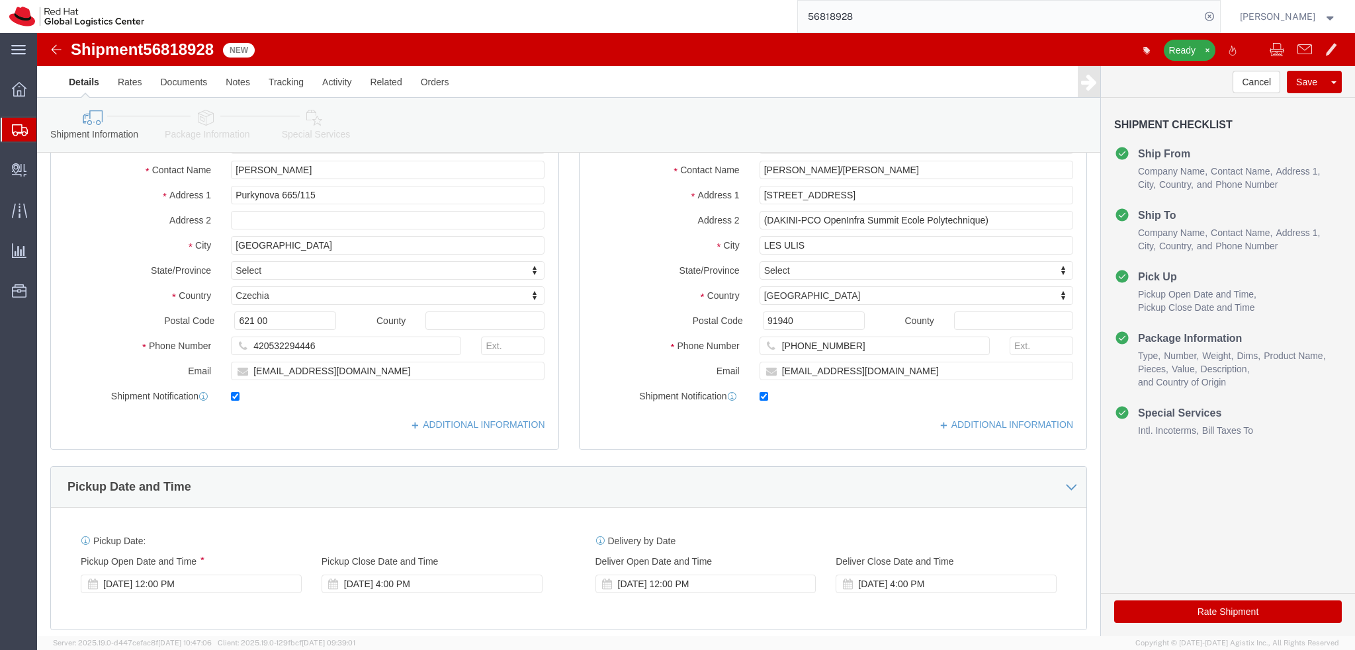
click icon
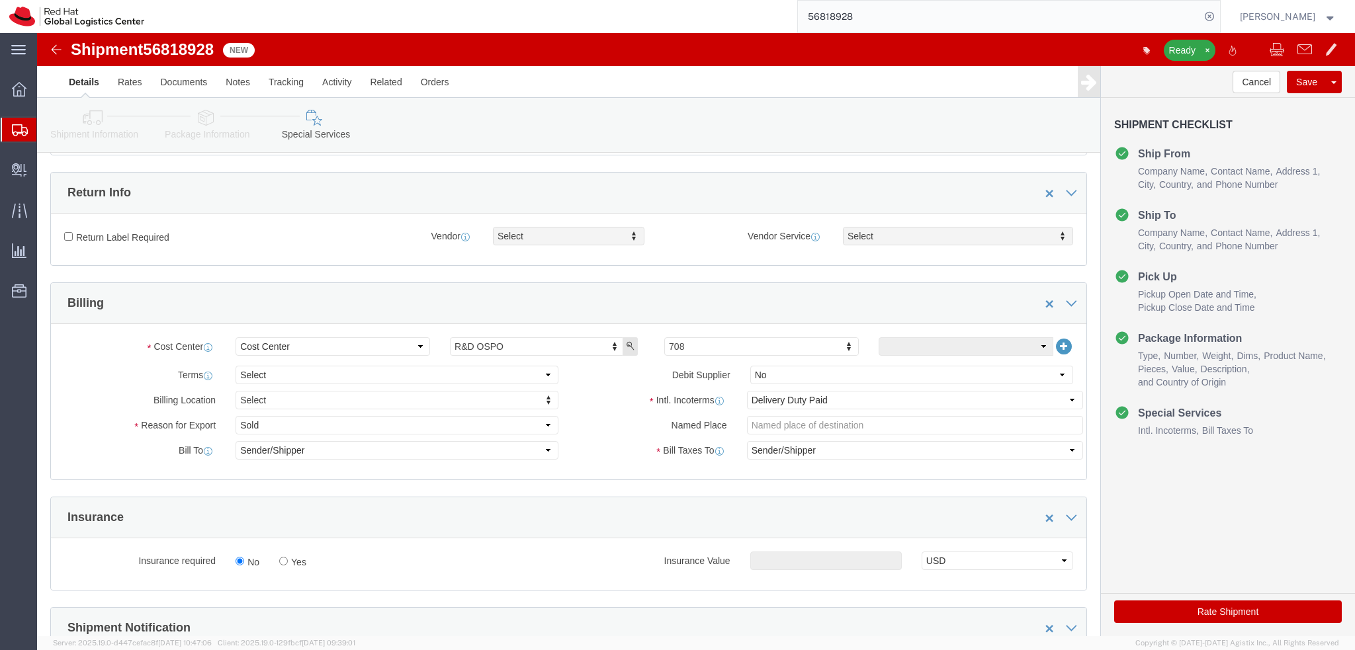
click img
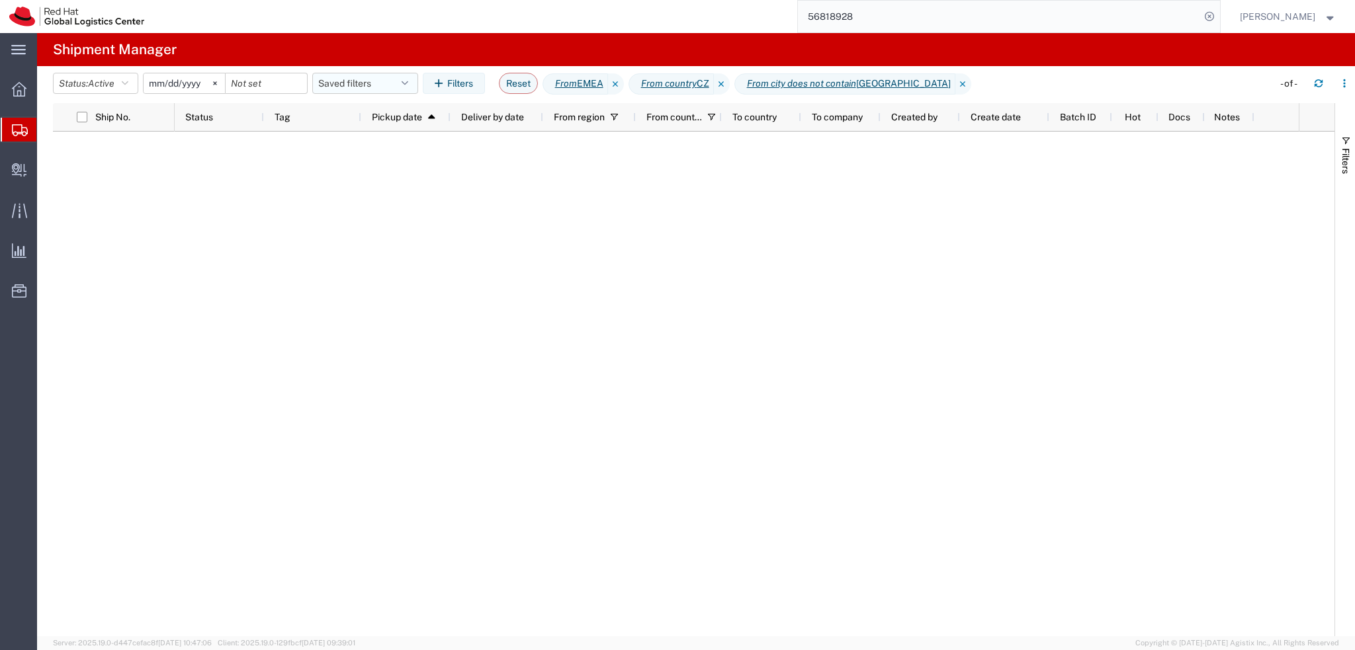
click at [377, 85] on button "Saved filters" at bounding box center [365, 83] width 106 height 21
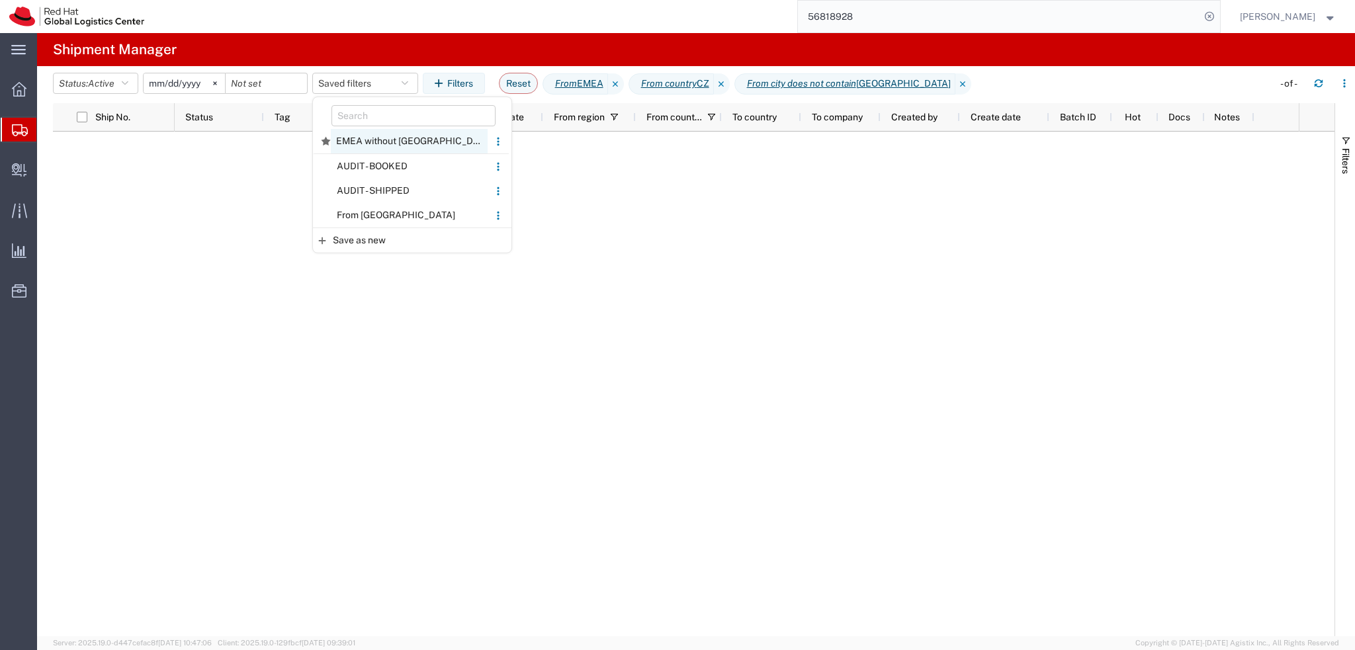
click at [413, 142] on span "EMEA without Brno" at bounding box center [409, 141] width 157 height 24
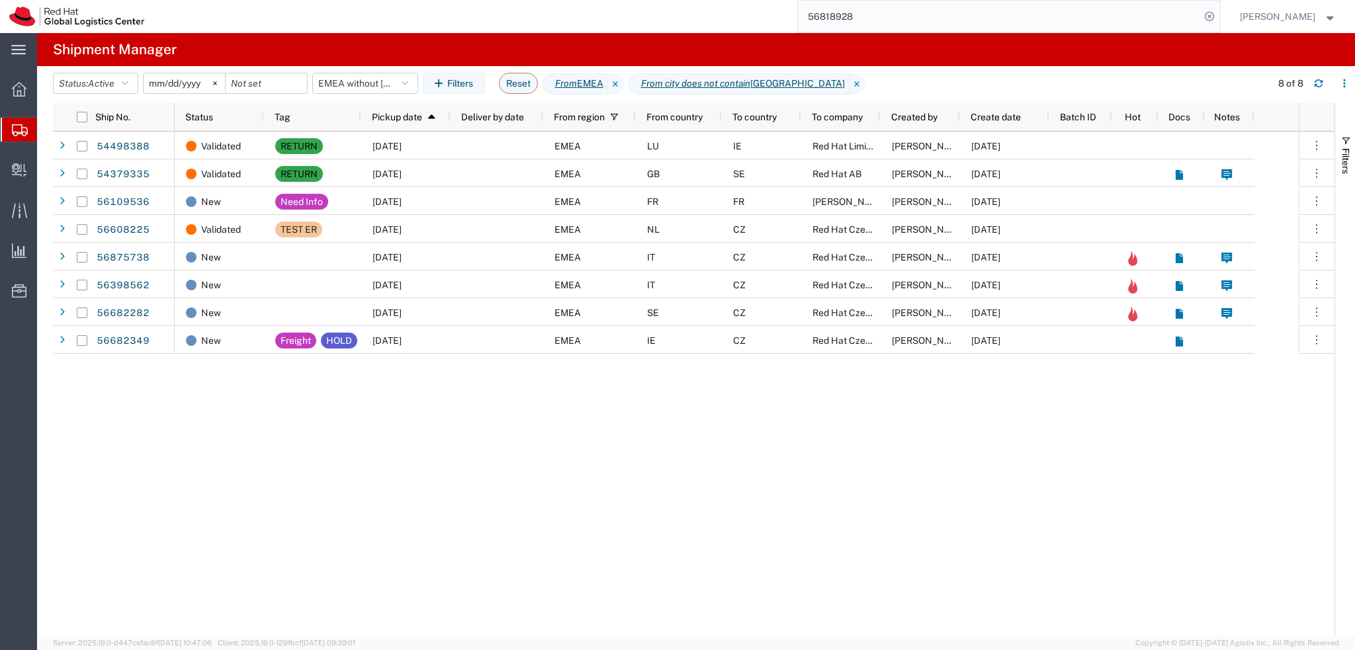
drag, startPoint x: 601, startPoint y: 439, endPoint x: 646, endPoint y: 433, distance: 44.7
click at [601, 439] on div "Validated RETURN 03/31/2025 EMEA LU IE Red Hat Limited Sona Mala 01/28/2025 Val…" at bounding box center [737, 384] width 1124 height 505
click at [954, 26] on input "56818928" at bounding box center [999, 17] width 402 height 32
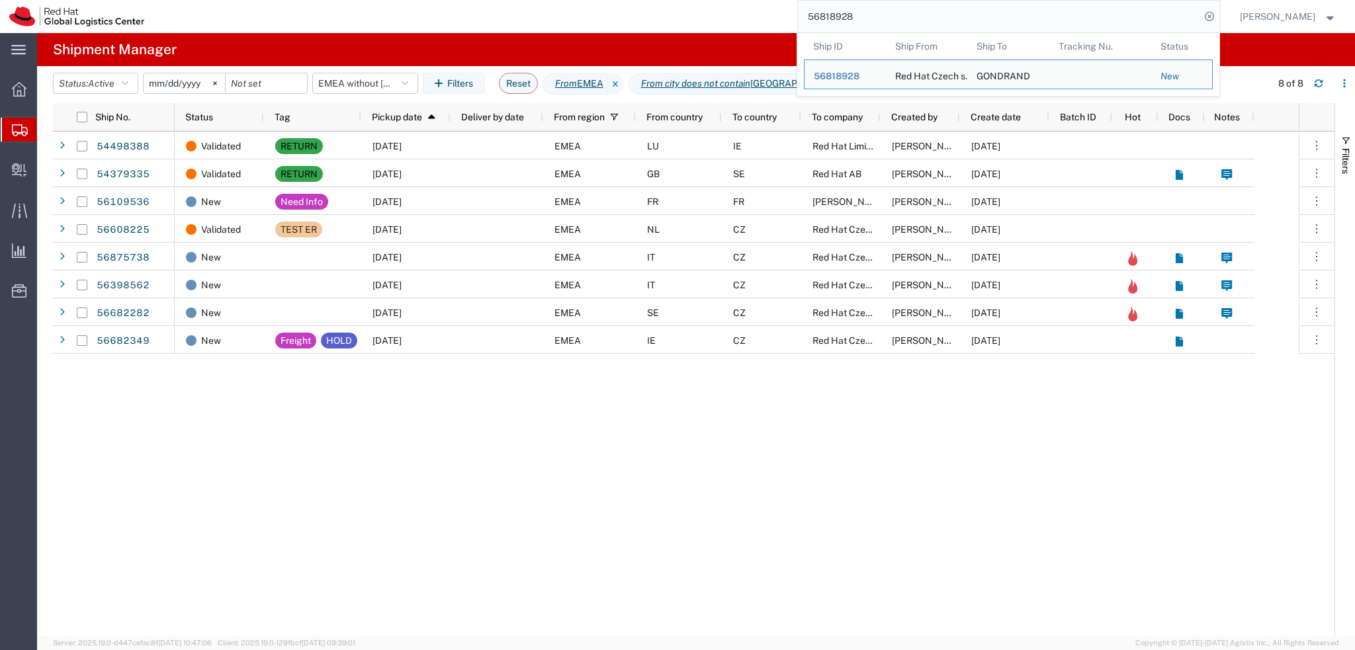
paste input "393048692074"
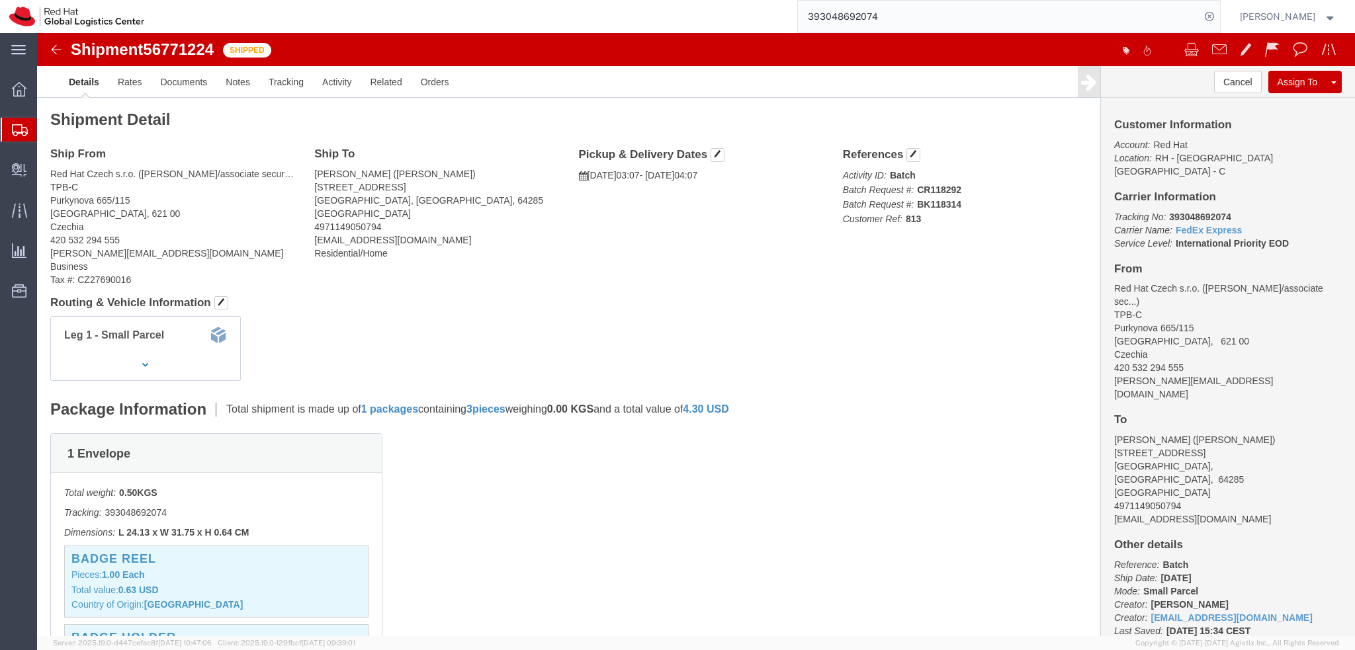
click at [937, 15] on input "393048692074" at bounding box center [999, 17] width 402 height 32
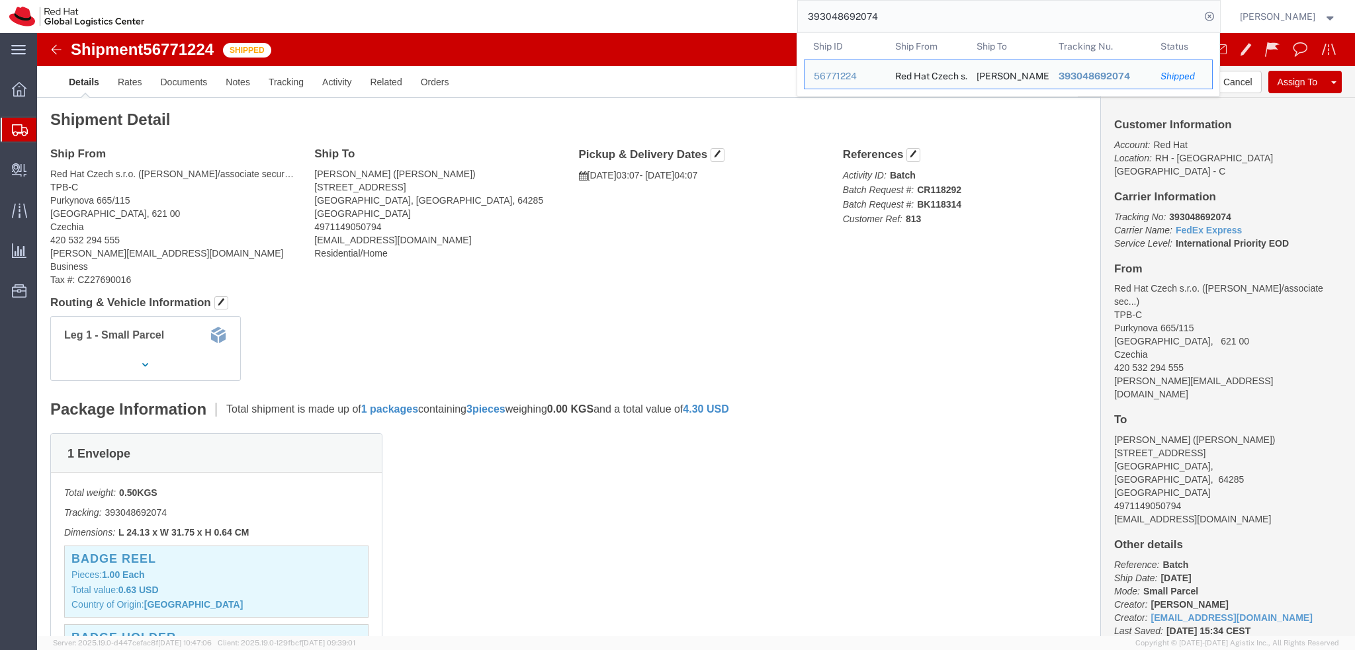
click at [936, 16] on input "393048692074" at bounding box center [999, 17] width 402 height 32
paste input "3059"
click at [911, 18] on input "393048693059" at bounding box center [999, 17] width 402 height 32
paste input "56860750"
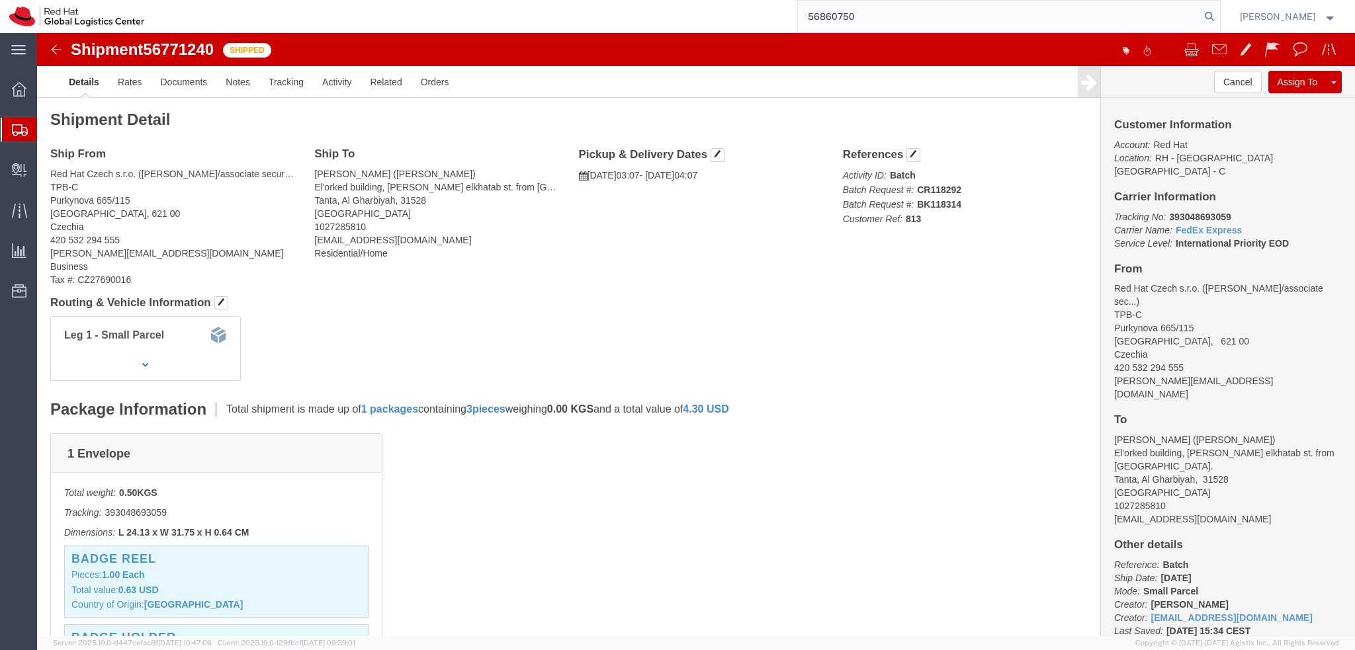
type input "56860750"
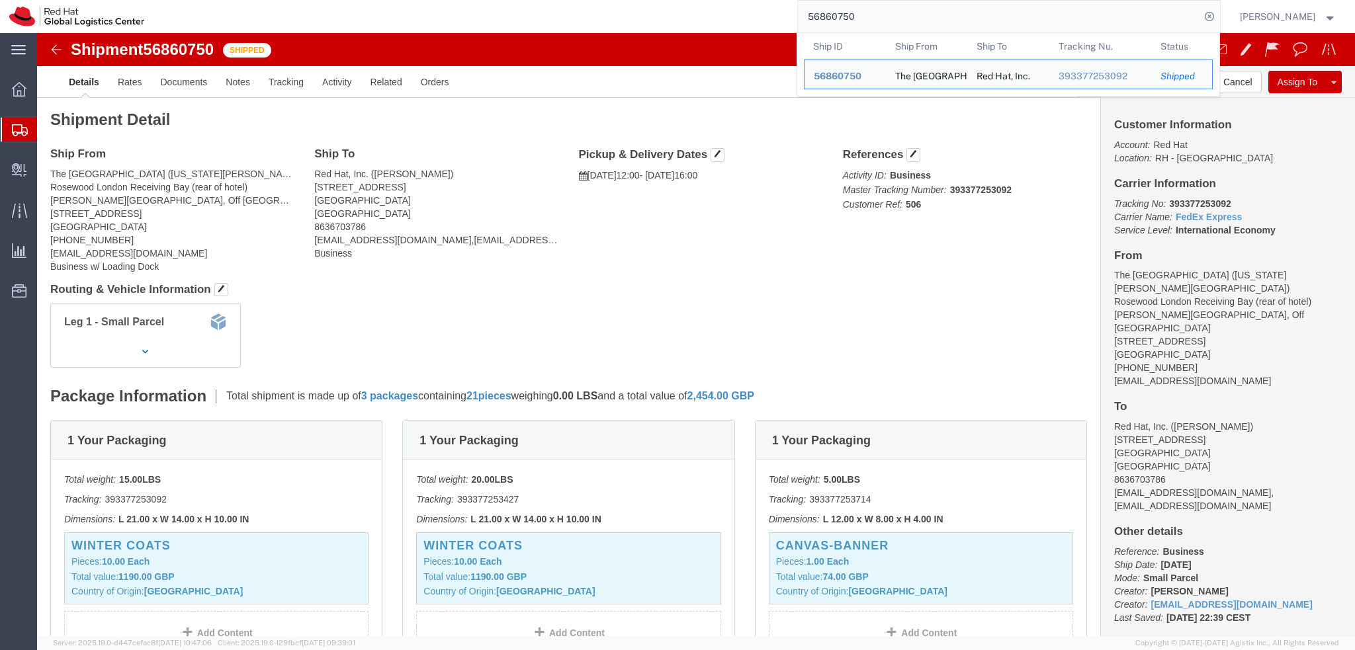
click address "Red Hat, Inc. (Jennifer O'Donnell) 100 E Davie Street Raleigh, NC 27601 United …"
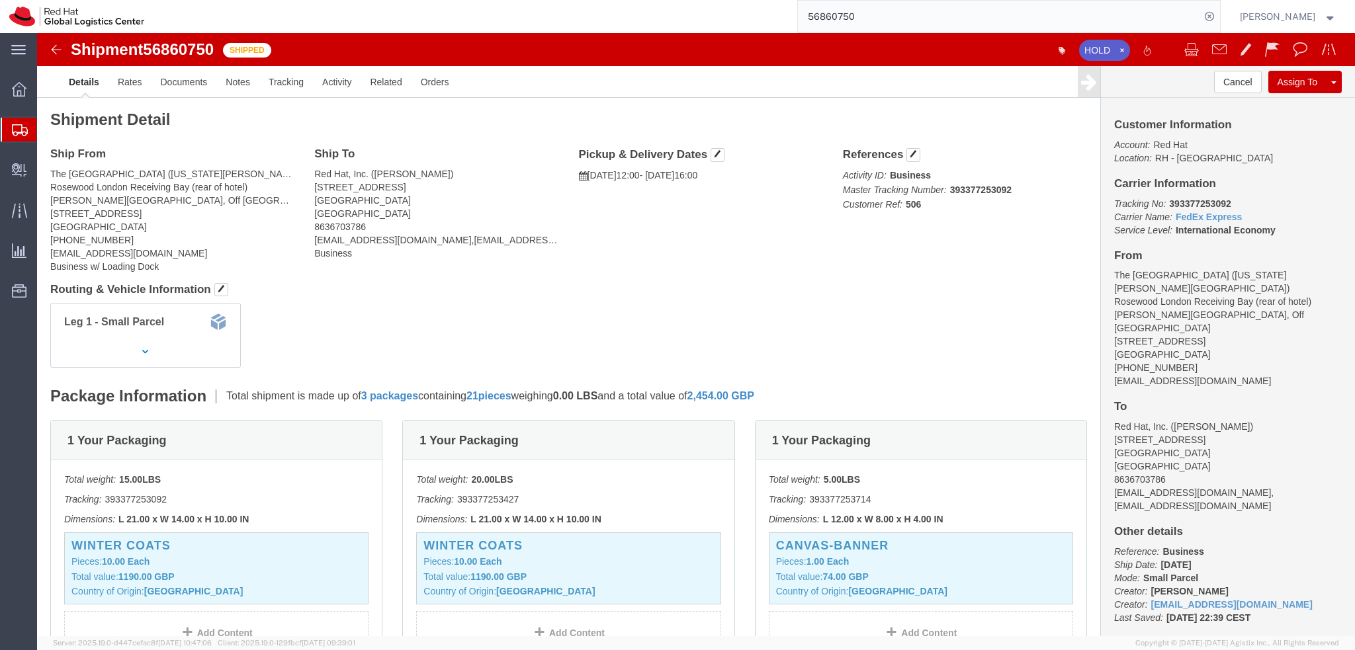
click address "Red Hat, Inc. (Jennifer O'Donnell) 100 E Davie Street Raleigh, NC 27601 United …"
click img
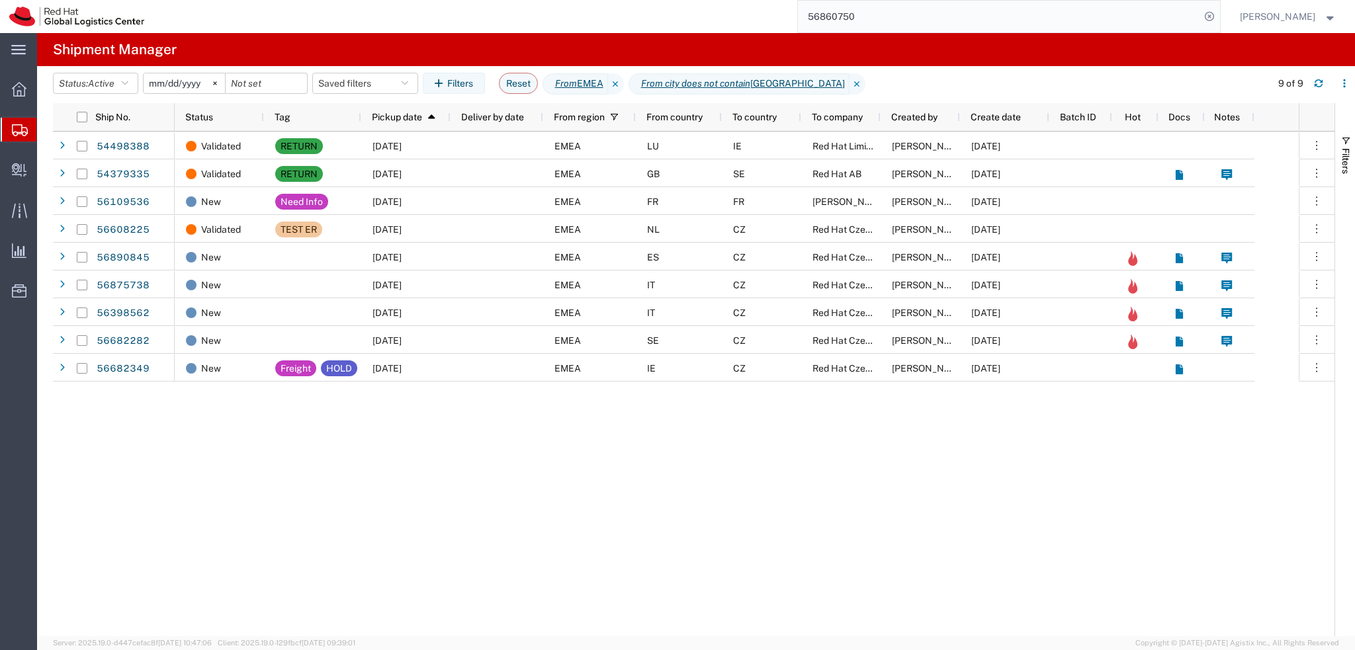
click at [377, 70] on header "Status: Active Active All Approved Booked Canceled Delivered Denied New On Hold…" at bounding box center [704, 84] width 1302 height 37
click at [383, 81] on button "Saved filters" at bounding box center [365, 83] width 106 height 21
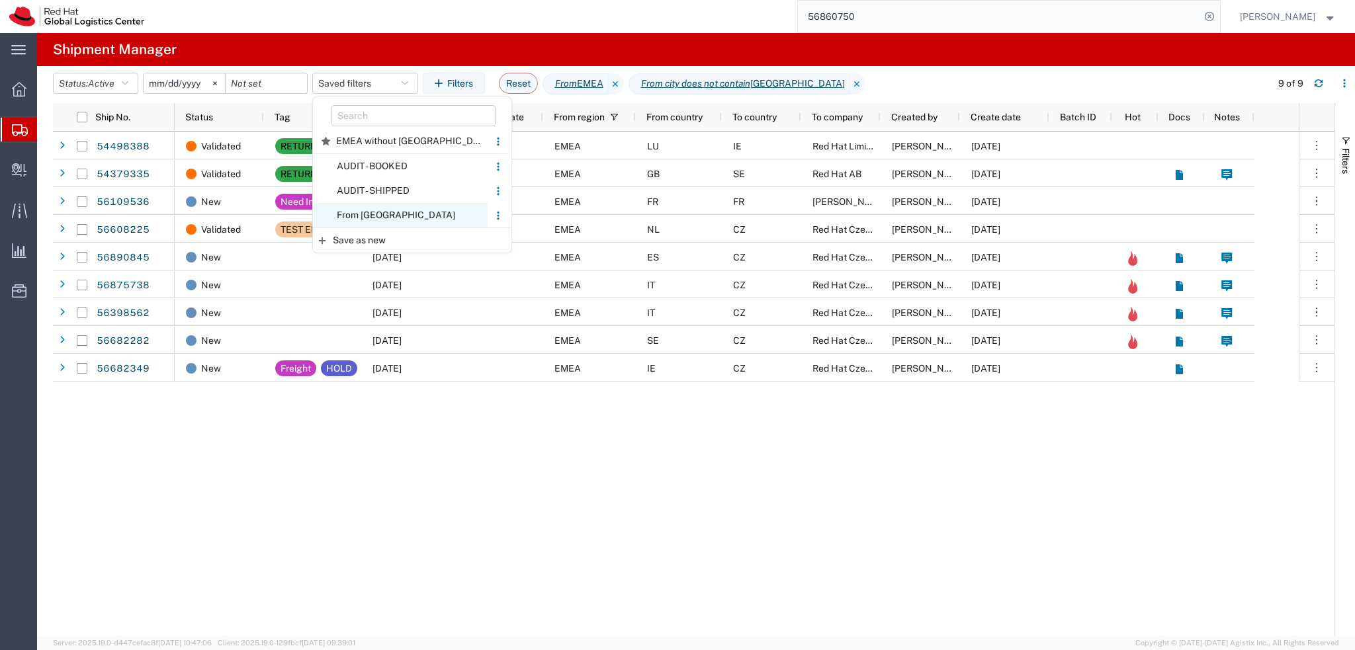
click at [369, 206] on span "From CZ" at bounding box center [400, 215] width 173 height 24
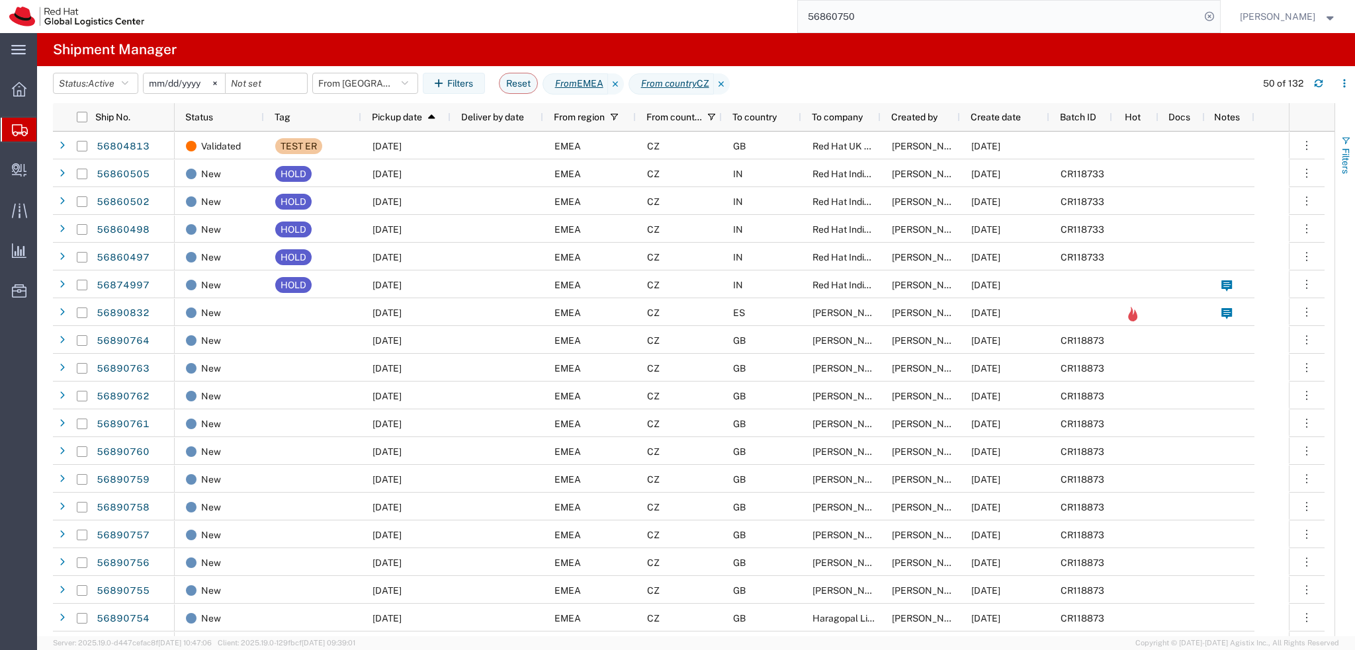
click at [1338, 154] on button "Filters" at bounding box center [1345, 154] width 20 height 71
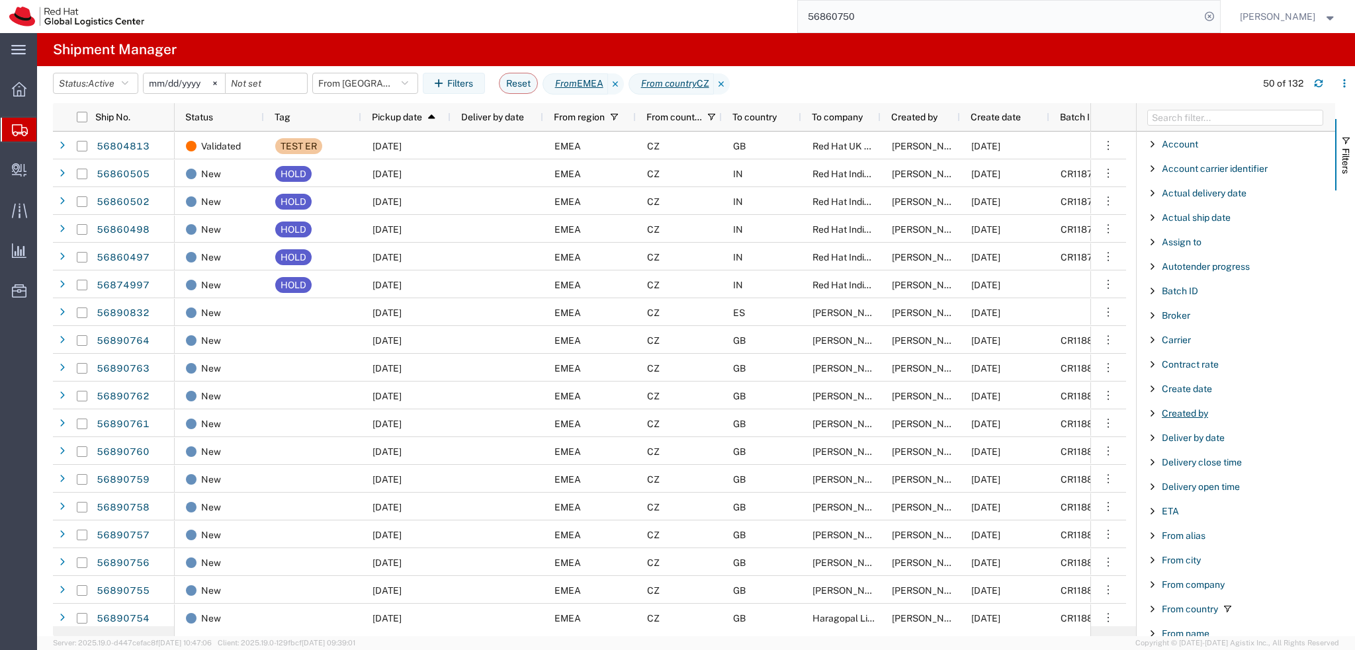
click at [1188, 414] on span "Created by" at bounding box center [1185, 413] width 46 height 11
click at [1203, 447] on div "starts with" at bounding box center [1237, 447] width 152 height 11
click at [1204, 472] on input "Filter Value" at bounding box center [1240, 469] width 173 height 16
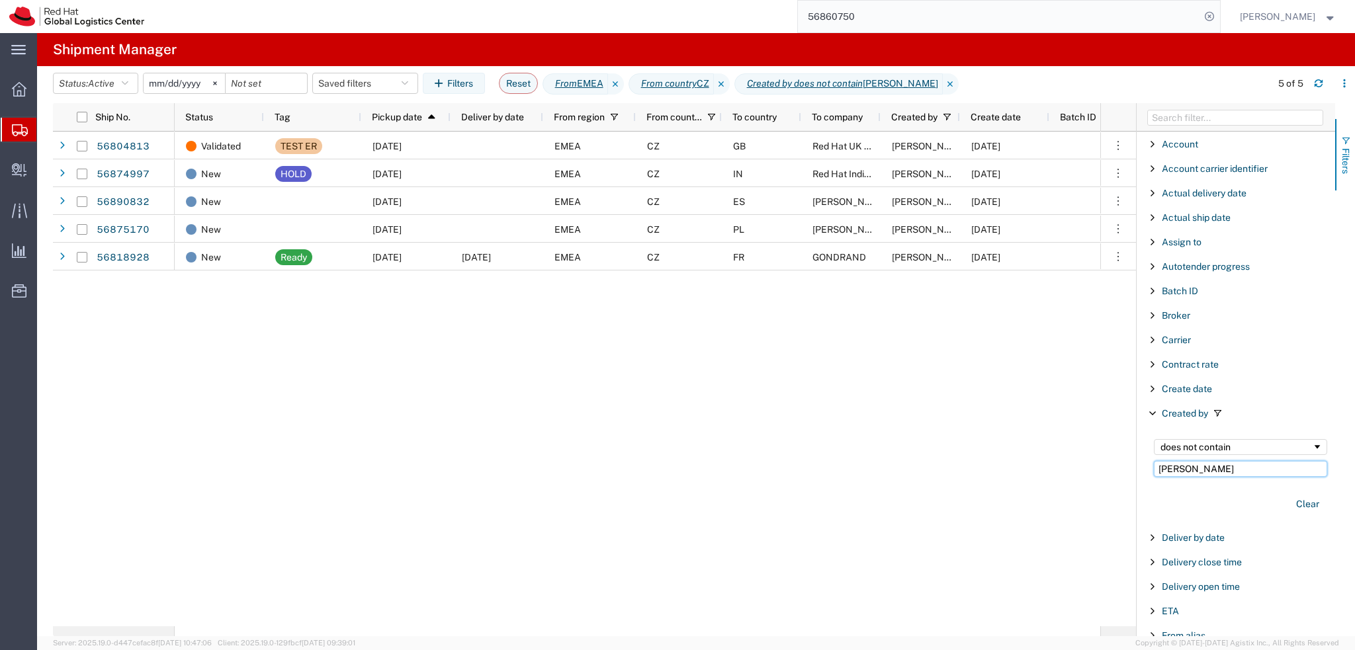
type input "Filip"
click at [1342, 177] on button "Filters" at bounding box center [1345, 154] width 20 height 71
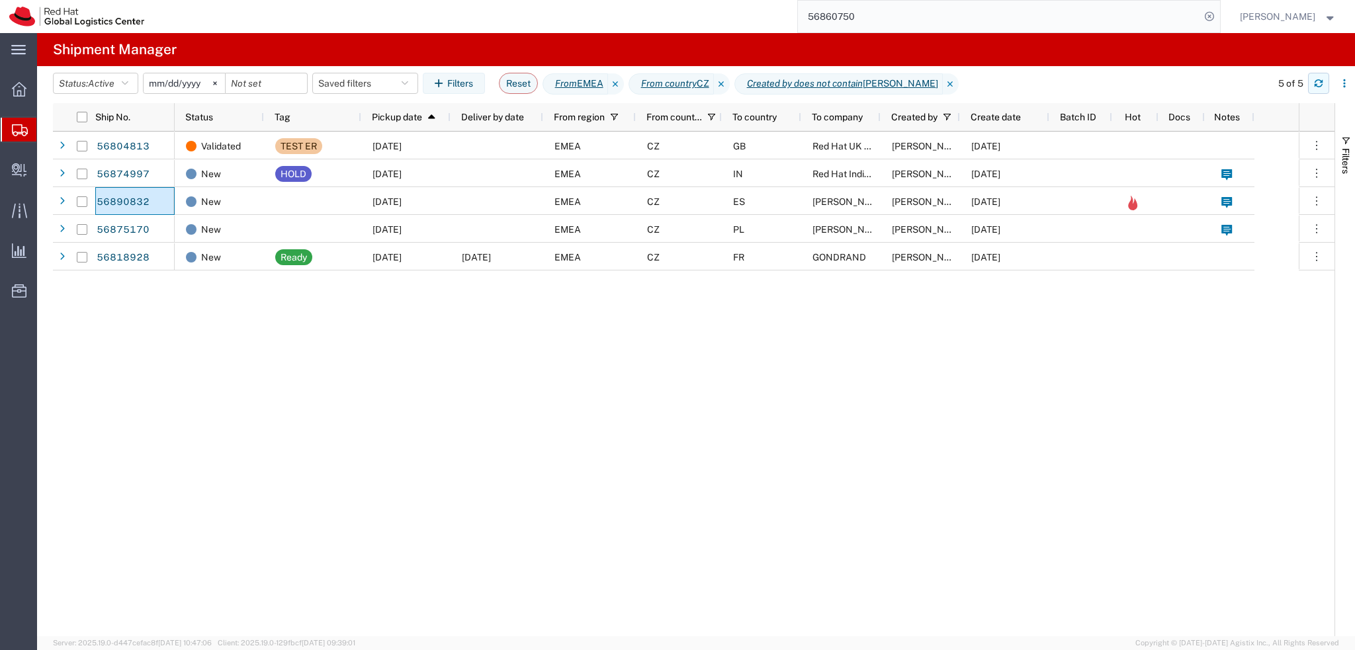
click at [1321, 83] on icon "button" at bounding box center [1318, 83] width 9 height 9
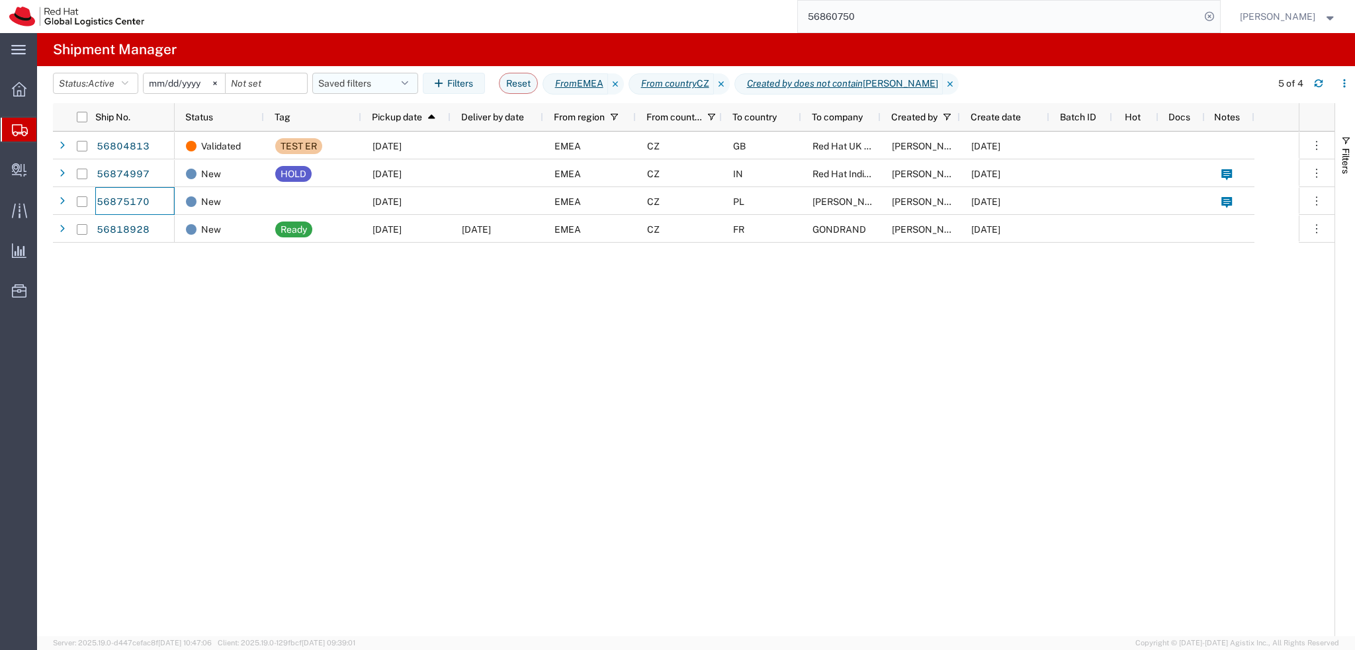
click at [387, 91] on button "Saved filters" at bounding box center [365, 83] width 106 height 21
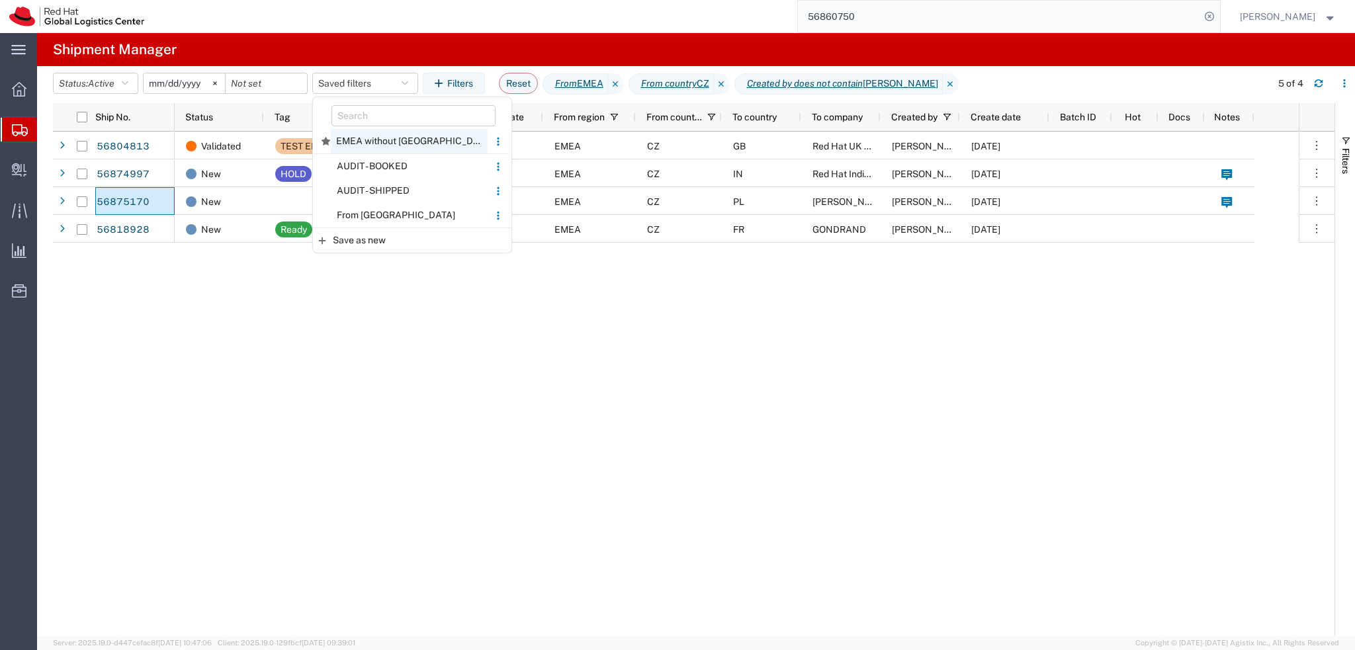
click at [423, 140] on span "EMEA without Brno" at bounding box center [409, 141] width 157 height 24
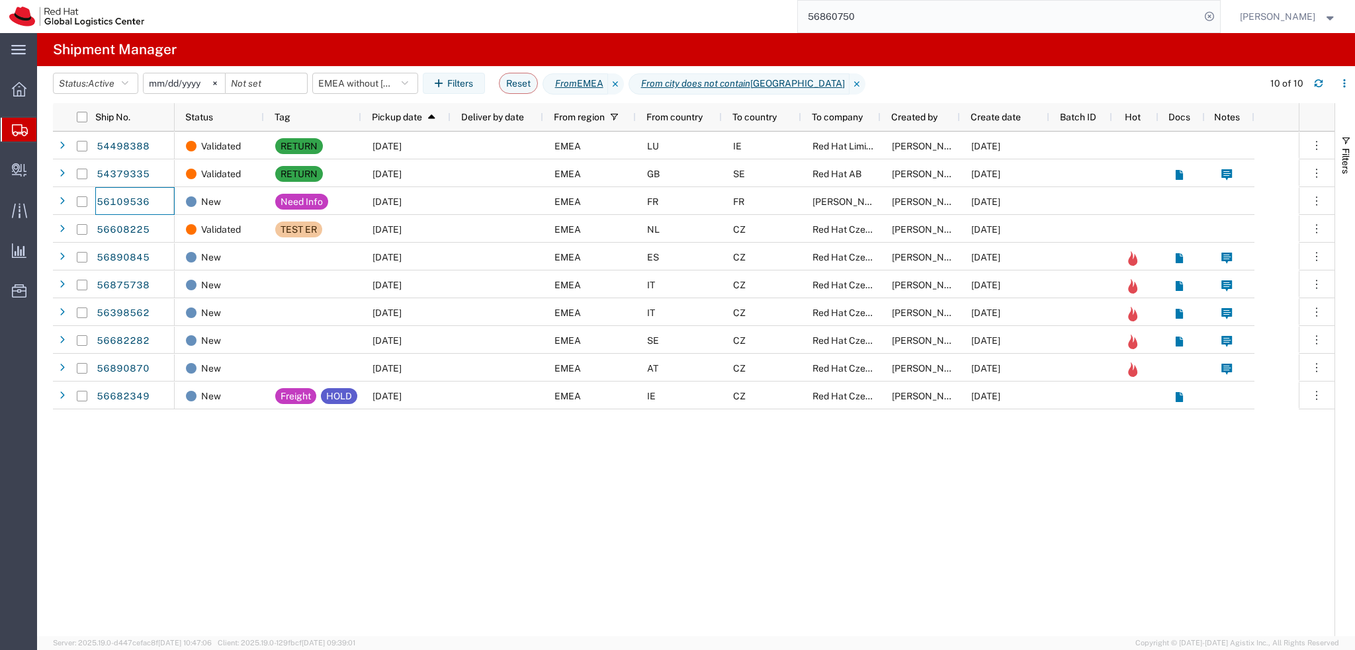
click at [966, 23] on input "56860750" at bounding box center [999, 17] width 402 height 32
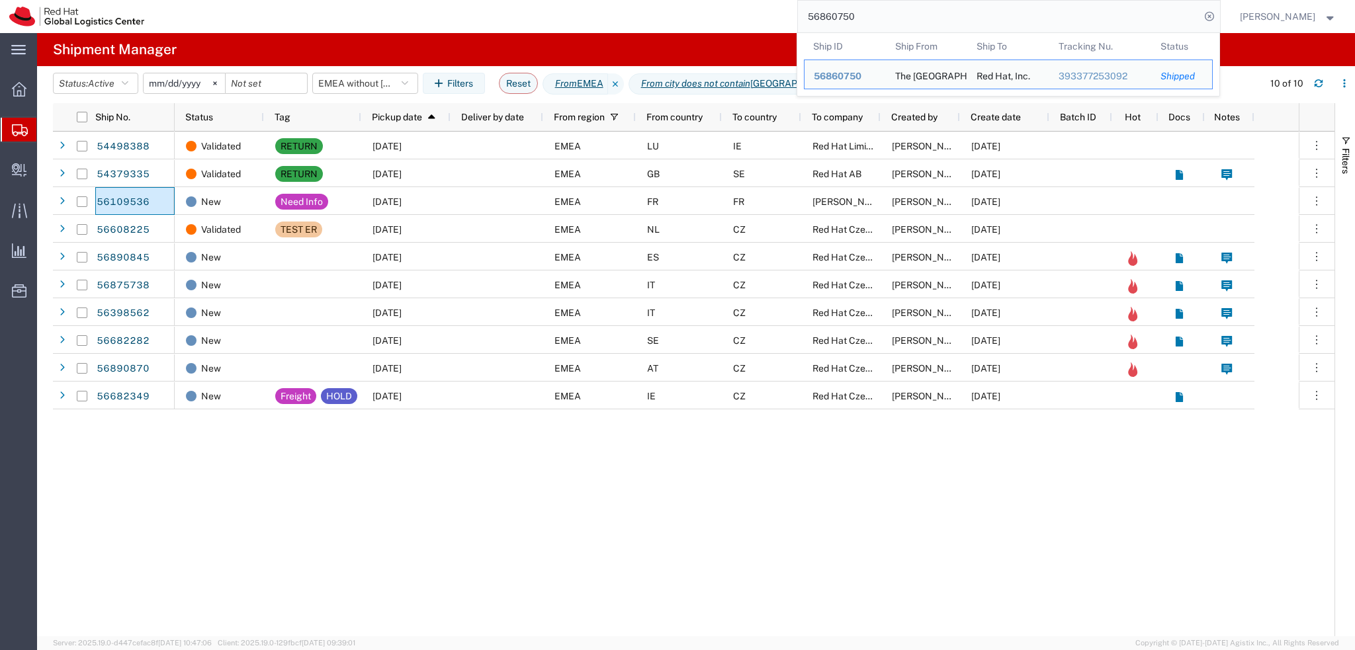
click at [966, 23] on input "56860750" at bounding box center [999, 17] width 402 height 32
paste input "393197514365"
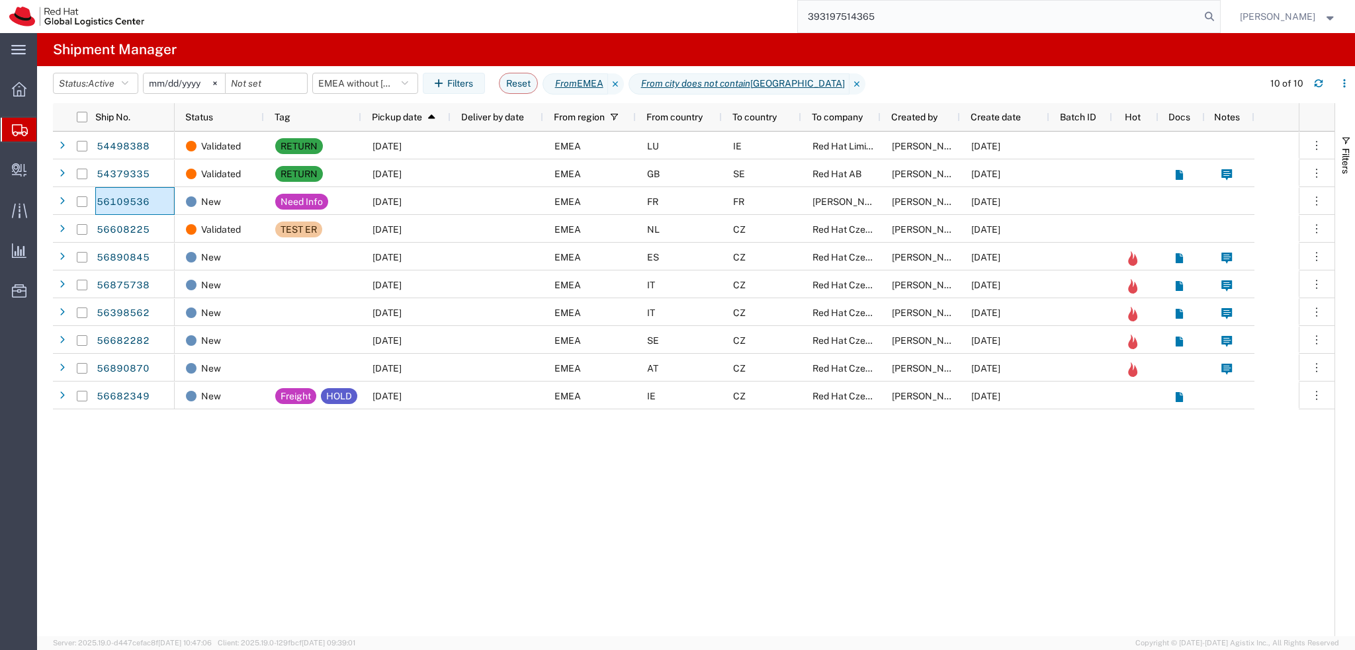
type input "393197514365"
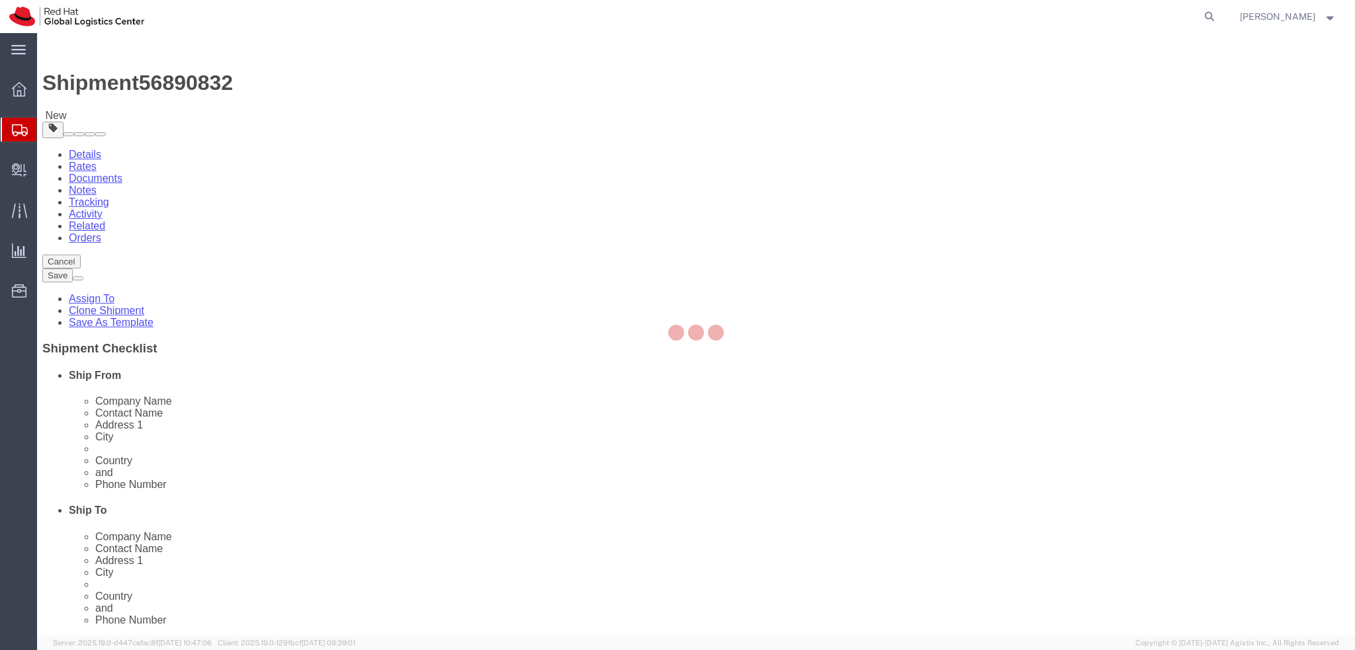
select select "38036"
select select
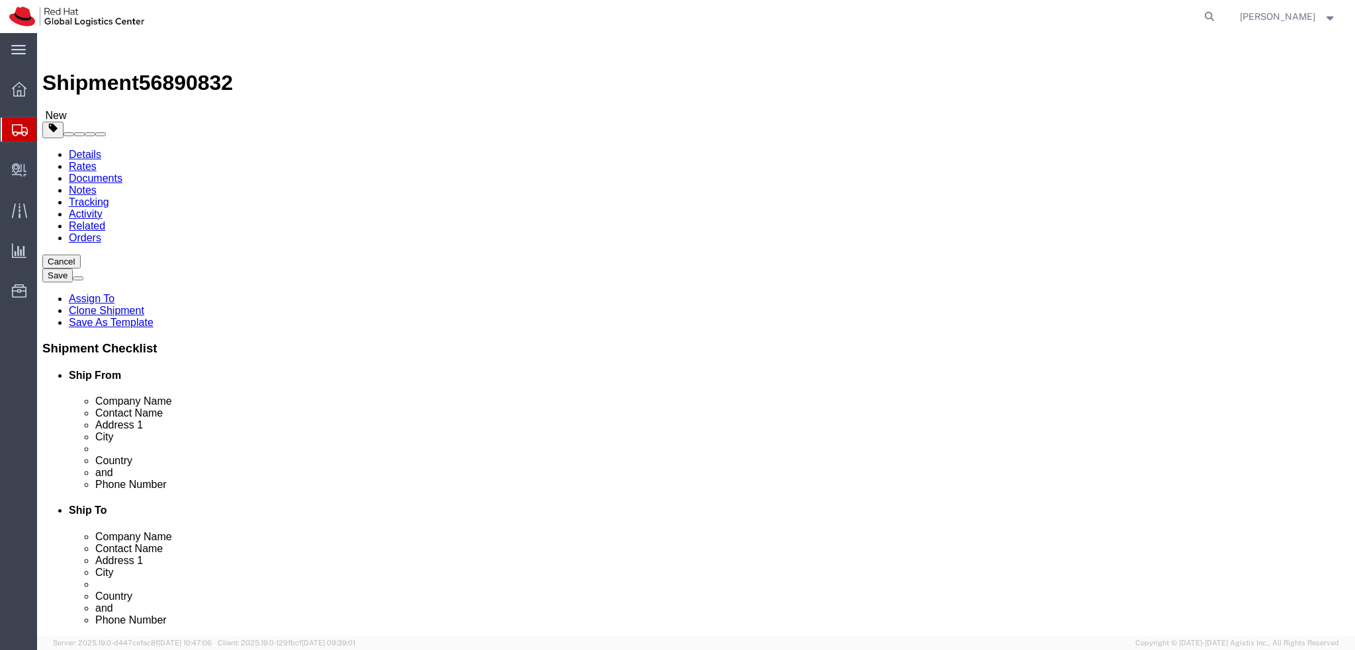
click icon
click dd "1.00 Each"
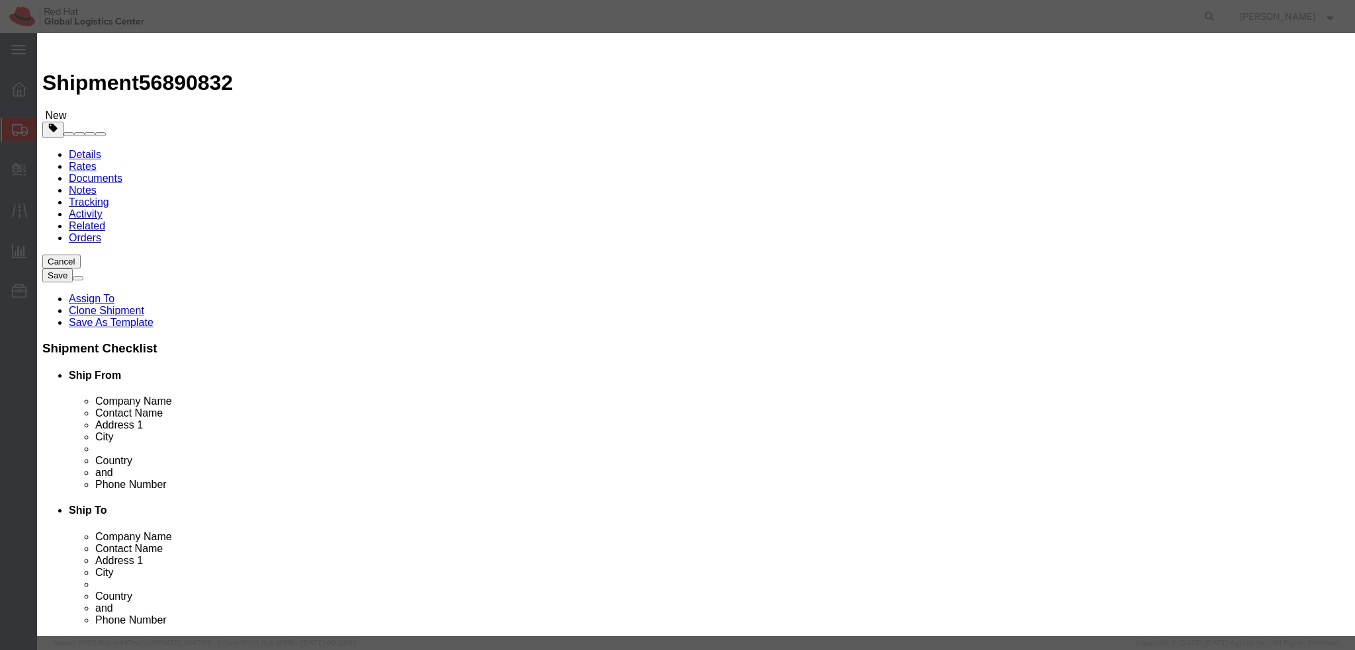
click button "Save & Close"
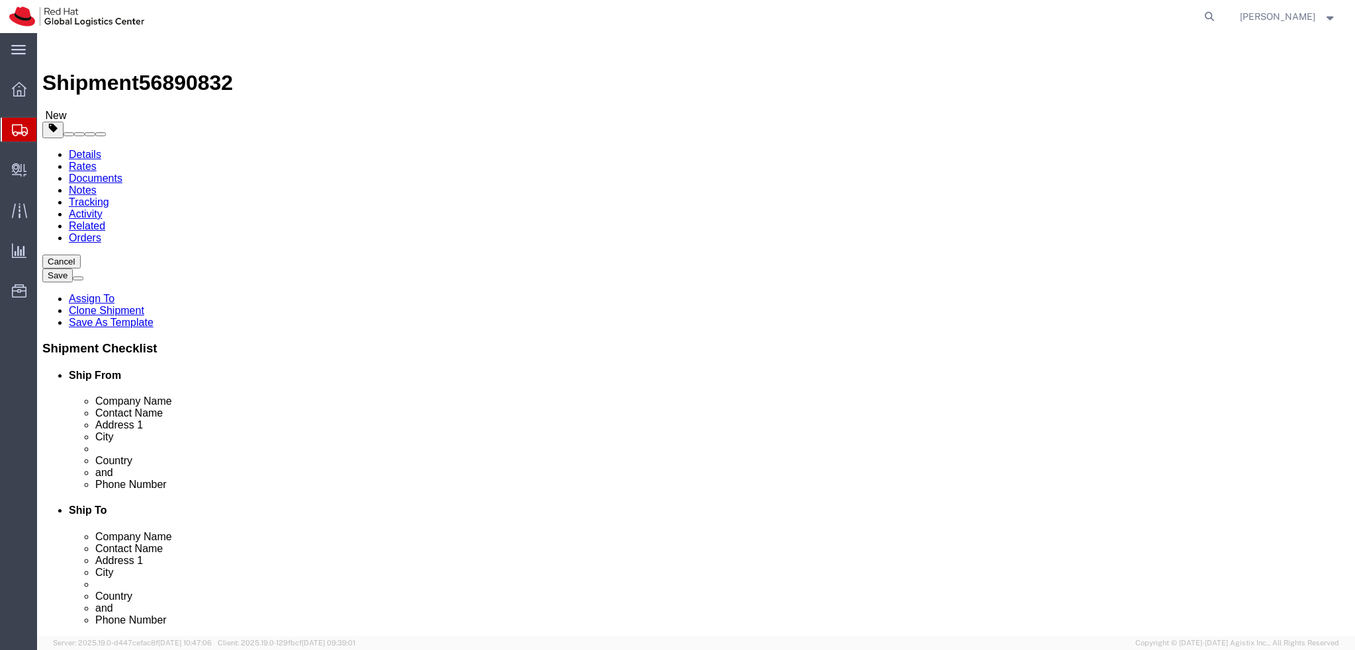
click icon
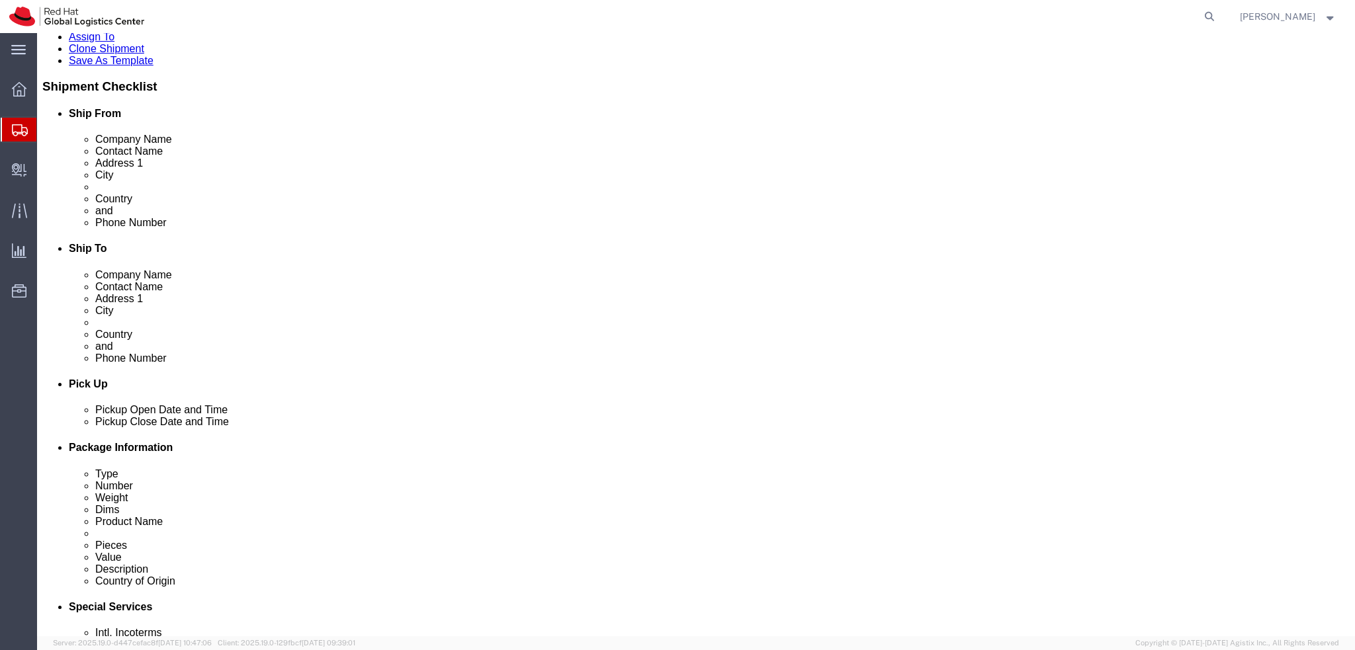
scroll to position [265, 0]
click button "Rate Shipment"
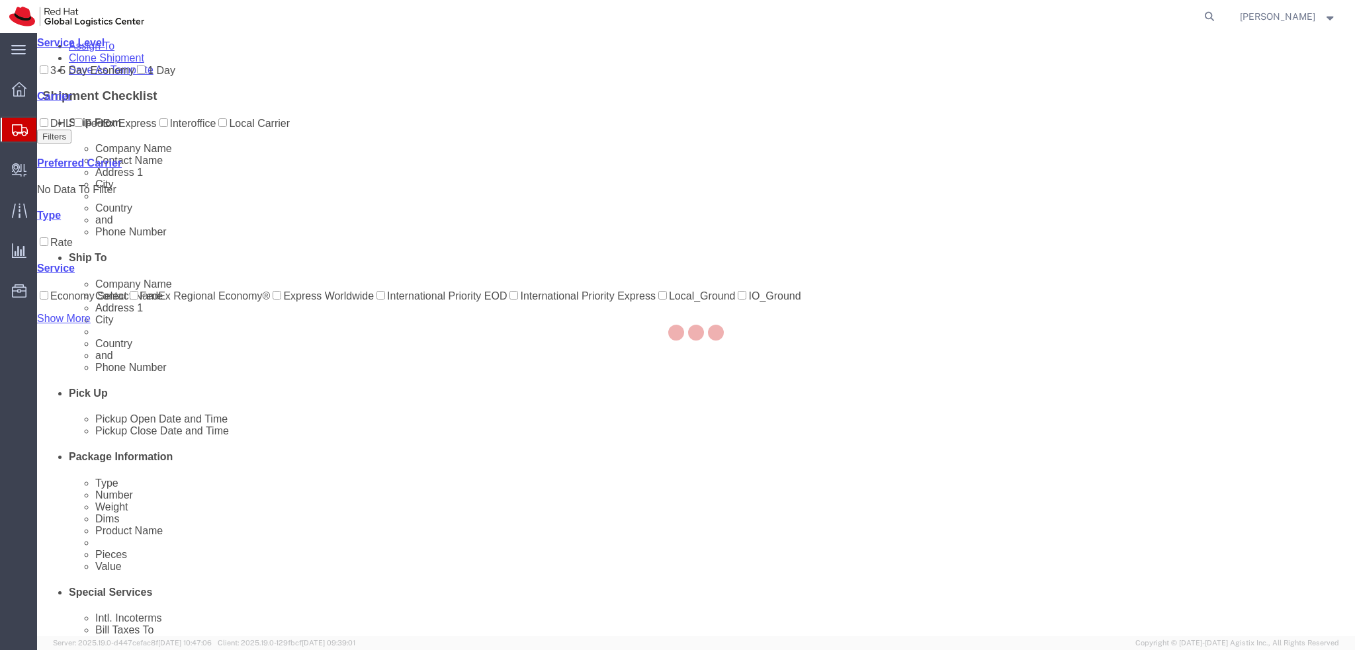
scroll to position [0, 0]
